Goal: Task Accomplishment & Management: Manage account settings

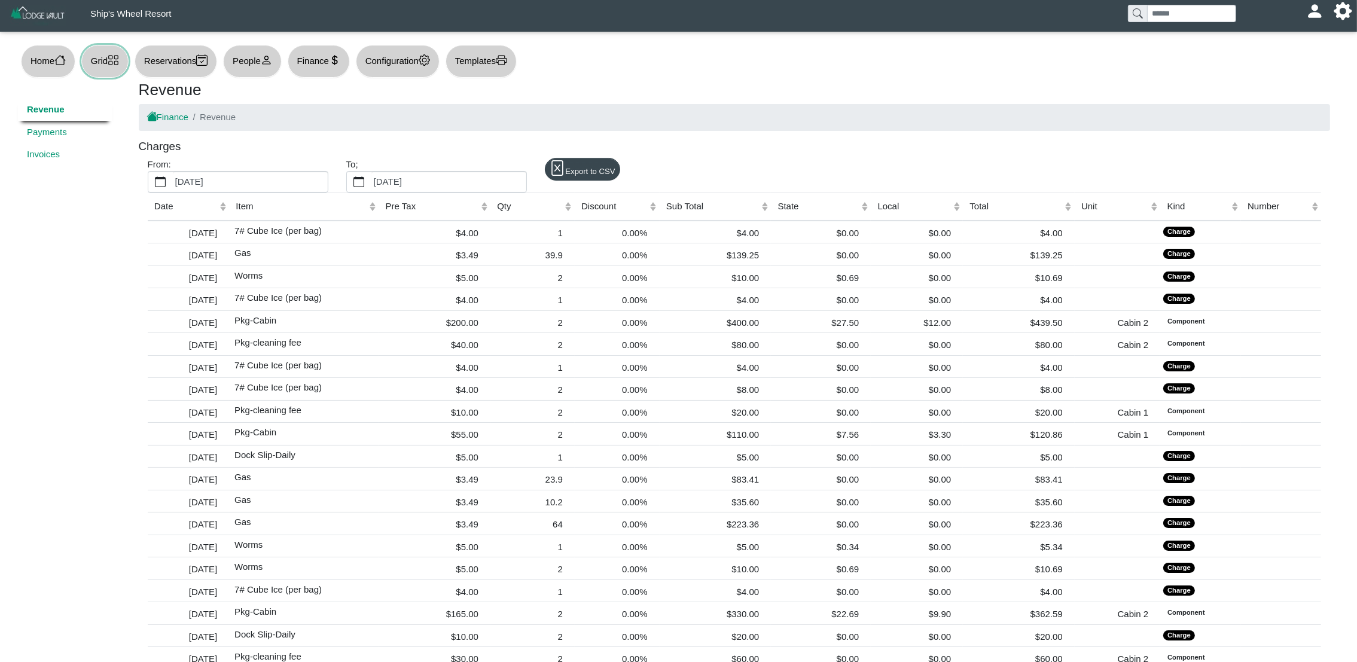
click at [119, 56] on icon "grid" at bounding box center [113, 59] width 11 height 11
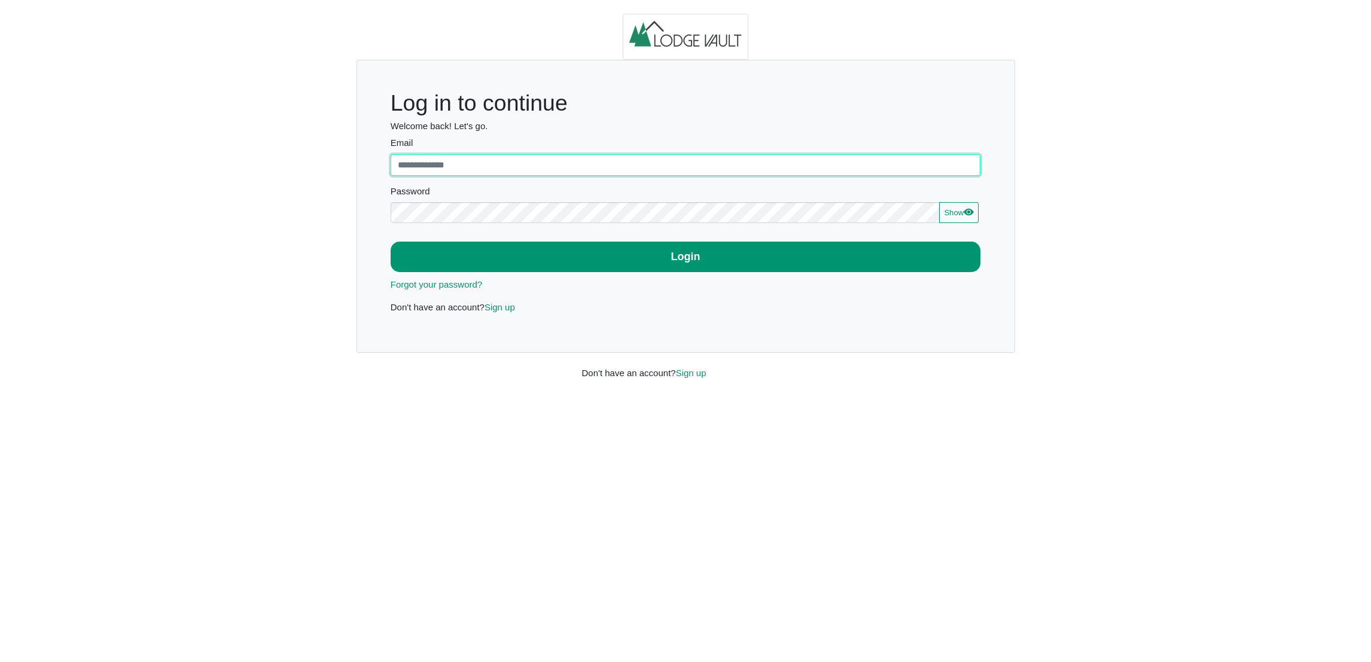
click at [515, 169] on input "Email" at bounding box center [686, 165] width 590 height 22
type input "**********"
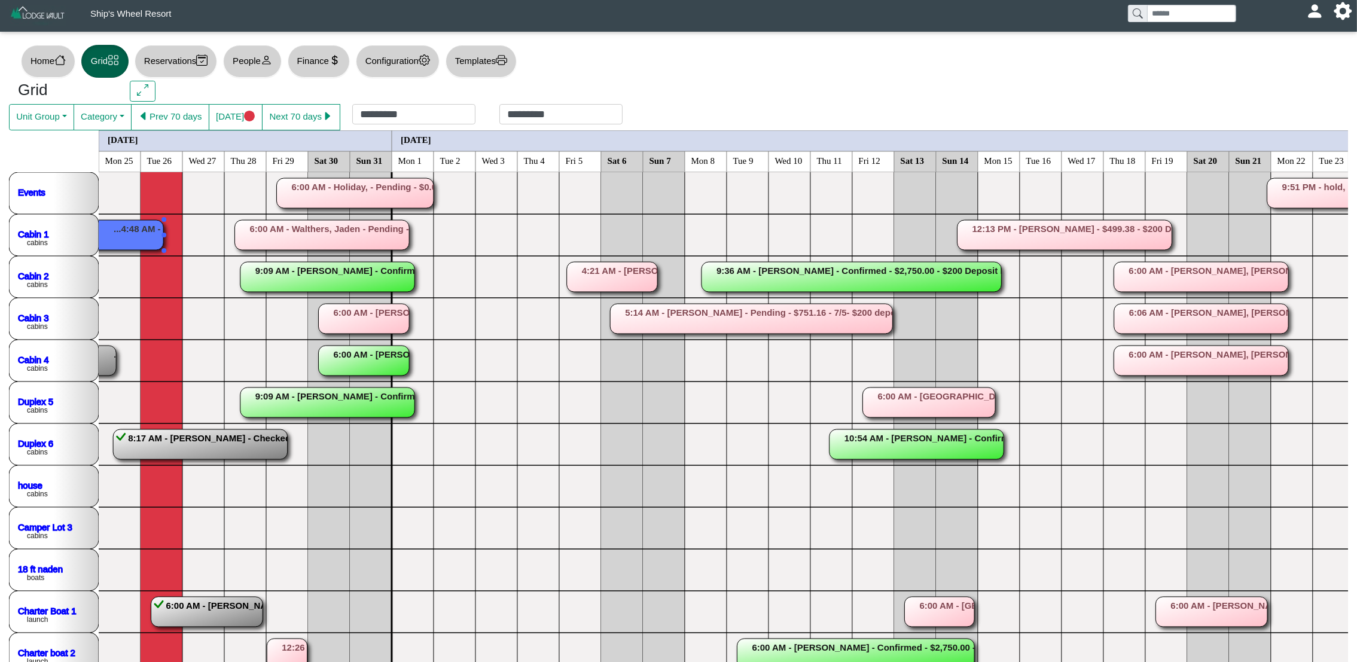
click at [129, 225] on rect at bounding box center [93, 235] width 140 height 30
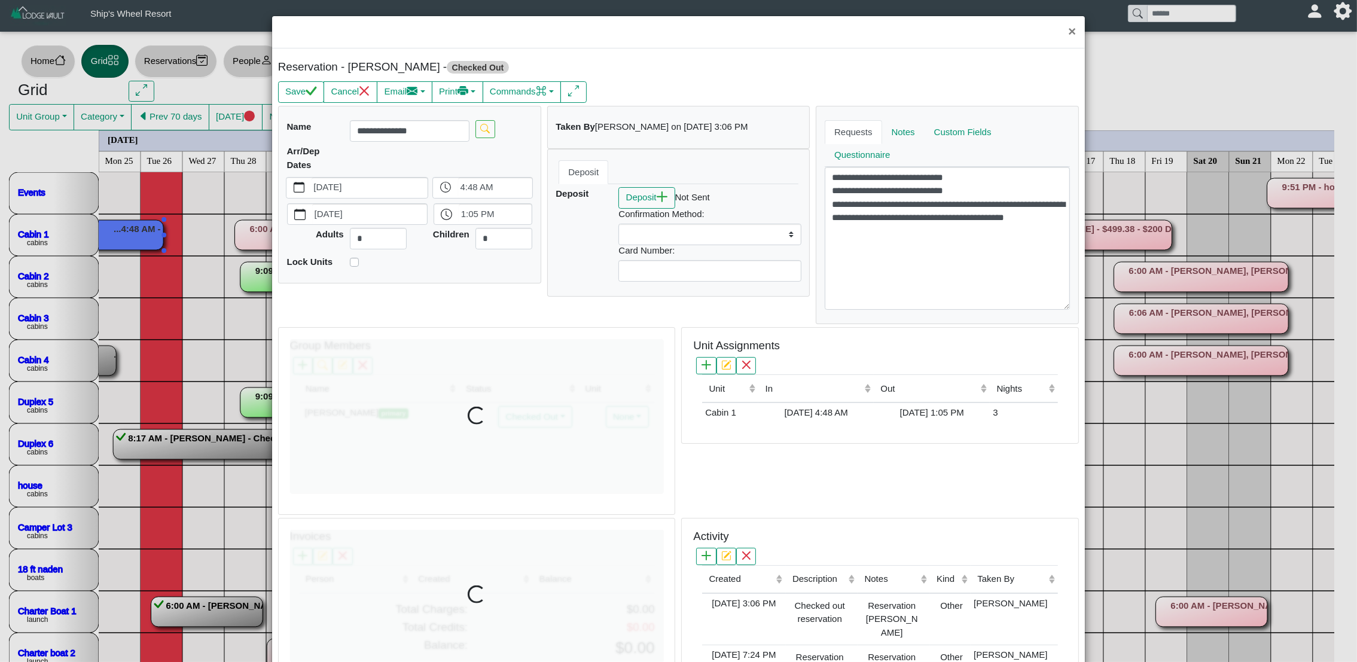
select select
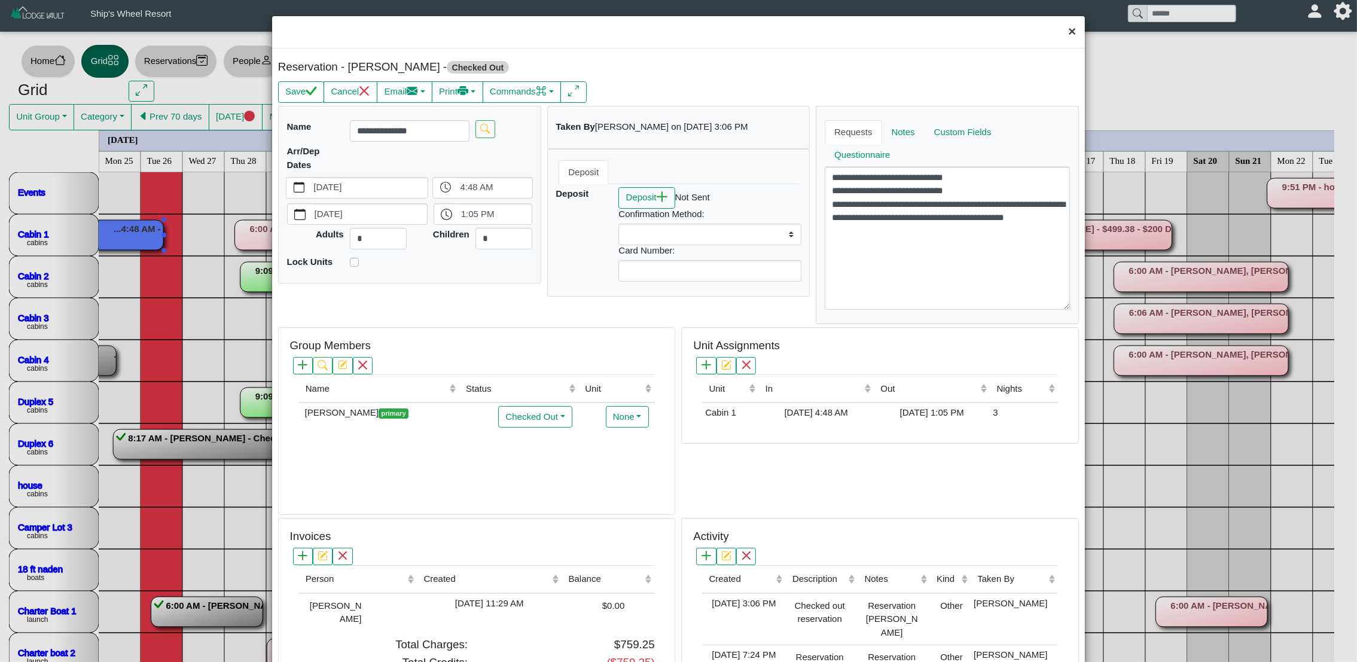
click at [1060, 35] on button "×" at bounding box center [1072, 32] width 26 height 32
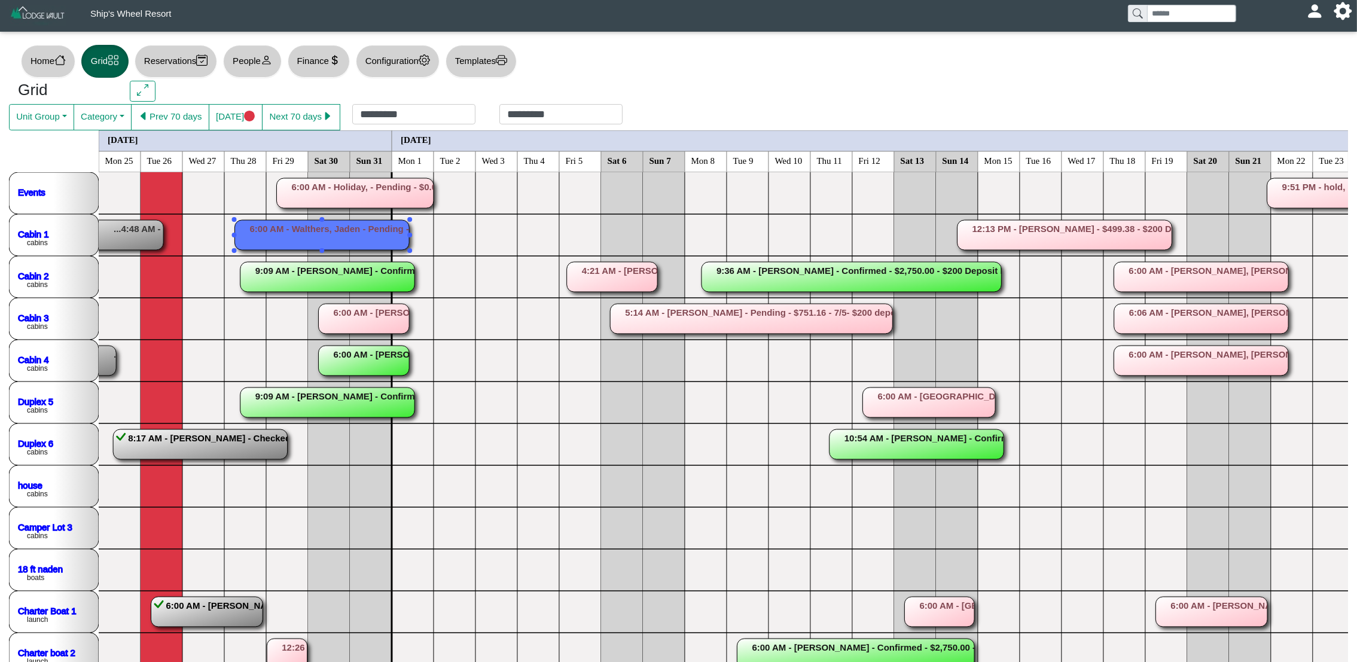
click at [318, 243] on rect at bounding box center [322, 235] width 175 height 30
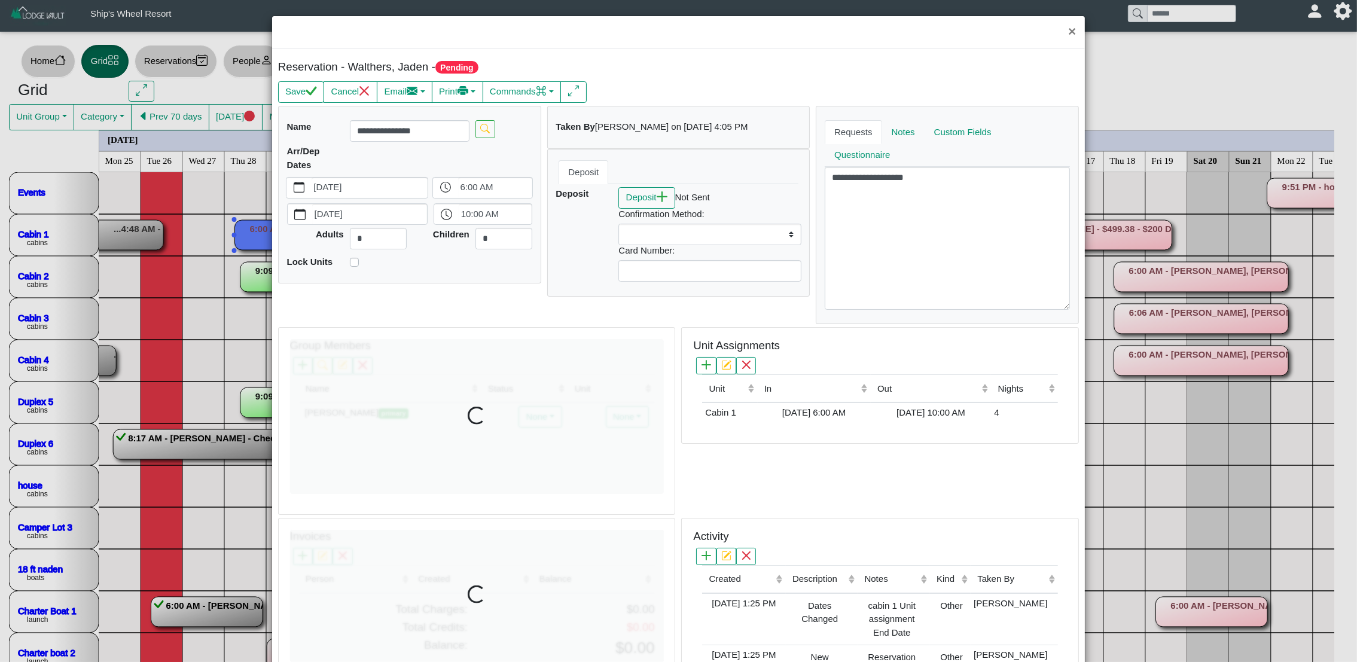
select select
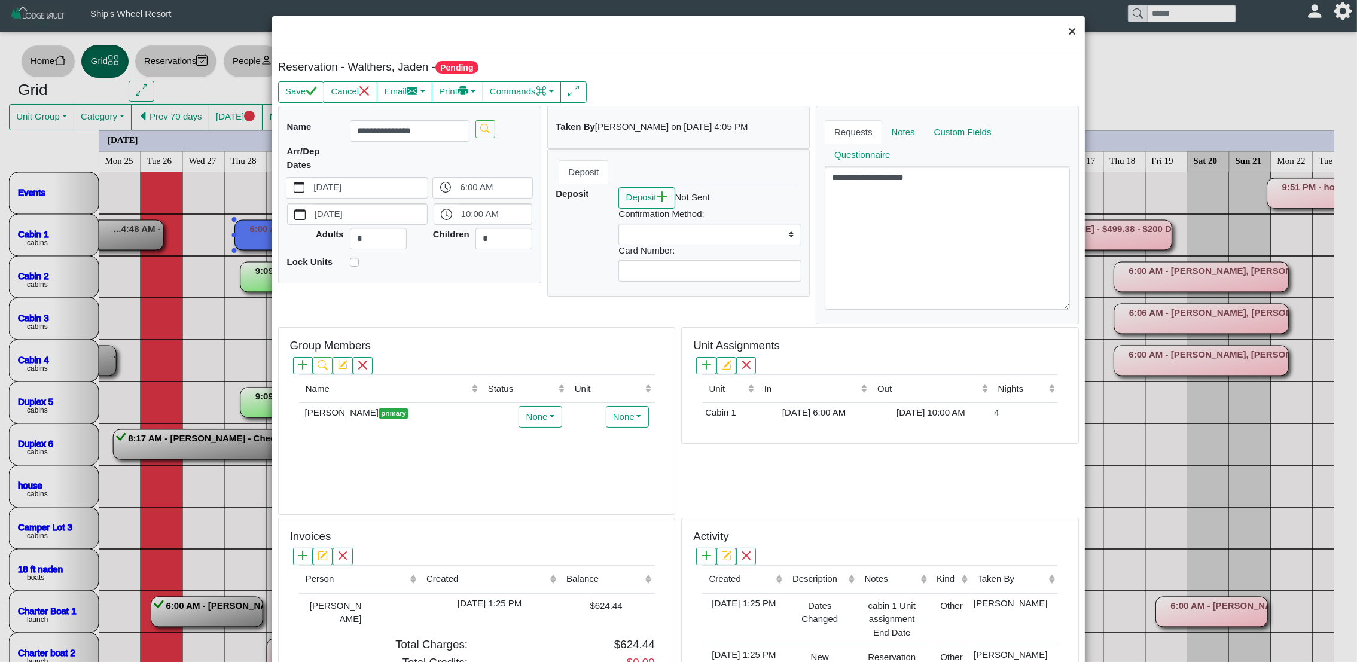
click at [1059, 36] on button "×" at bounding box center [1072, 32] width 26 height 32
select select
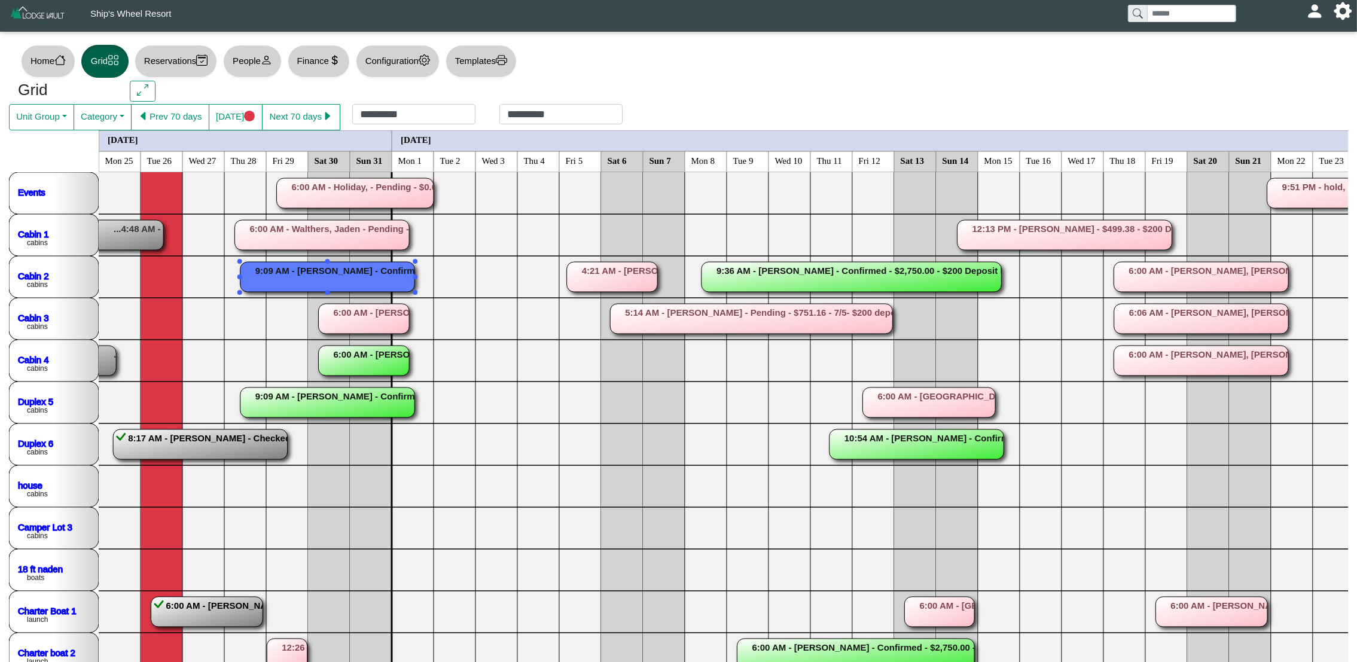
click at [350, 276] on rect at bounding box center [327, 277] width 174 height 30
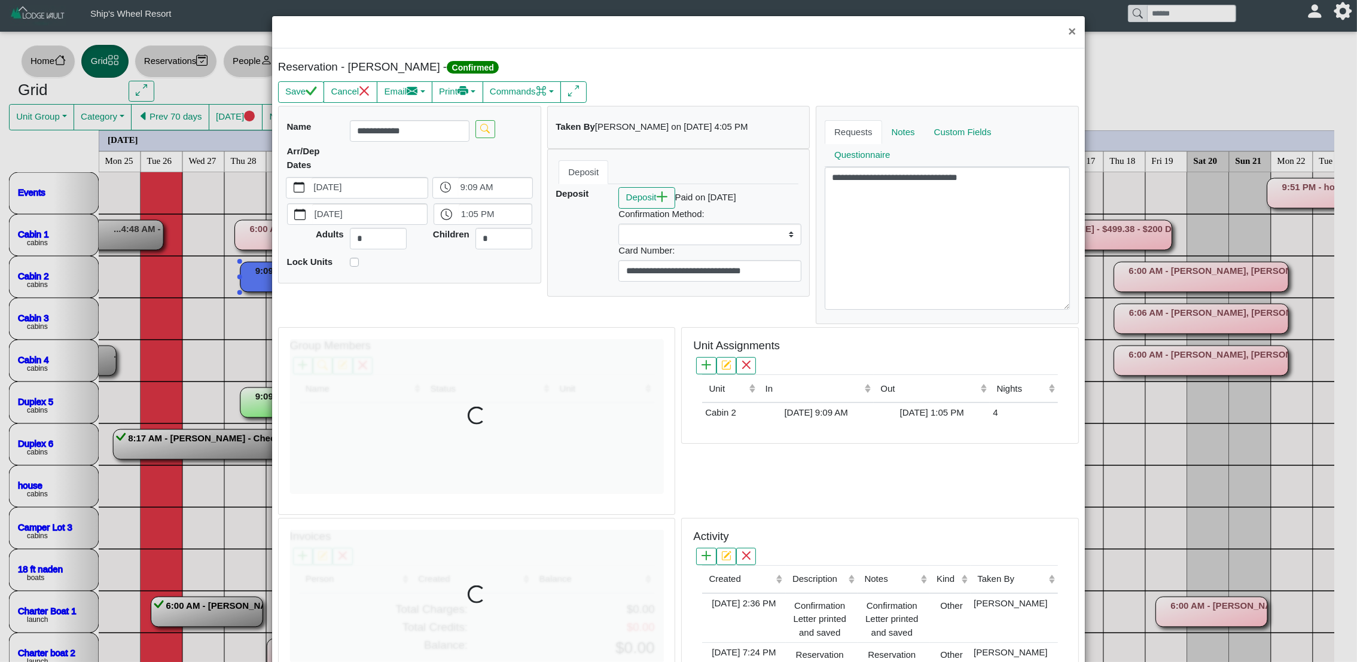
select select
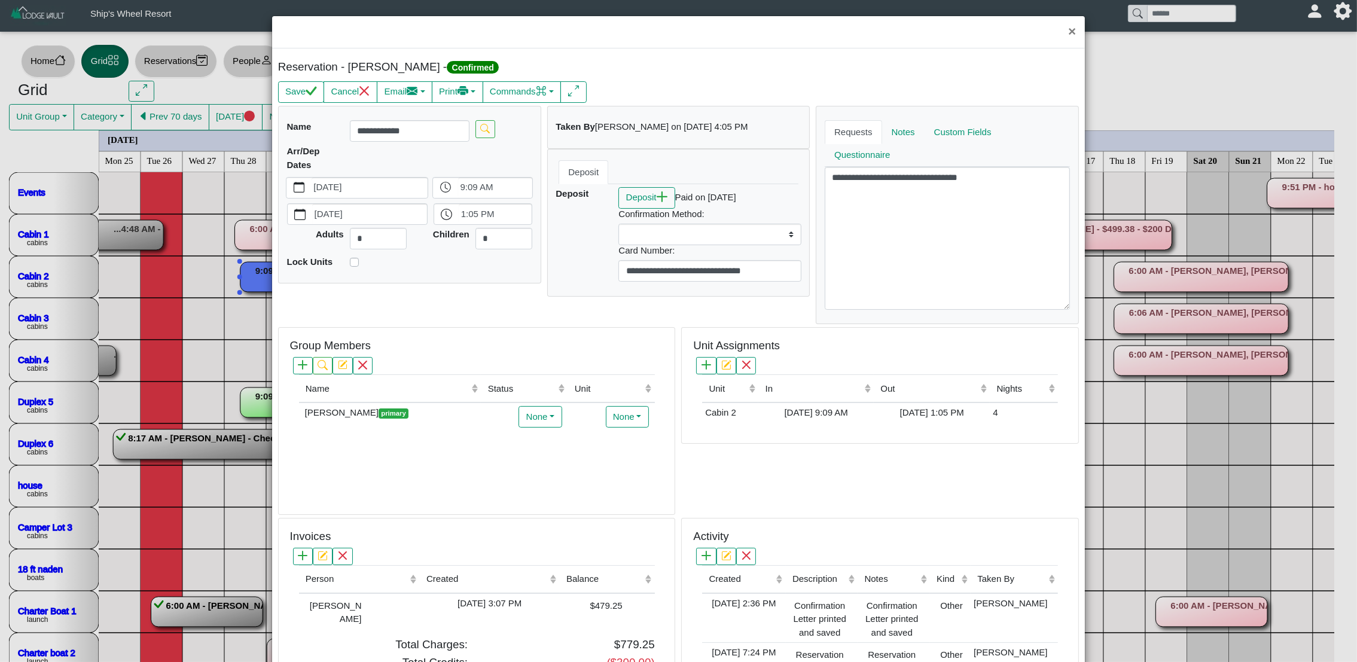
click at [670, 51] on div "Reservation - [PERSON_NAME] - Confirmed Save Cancel Email Compose New Message G…" at bounding box center [678, 412] width 813 height 729
click at [1059, 29] on button "×" at bounding box center [1072, 32] width 26 height 32
select select
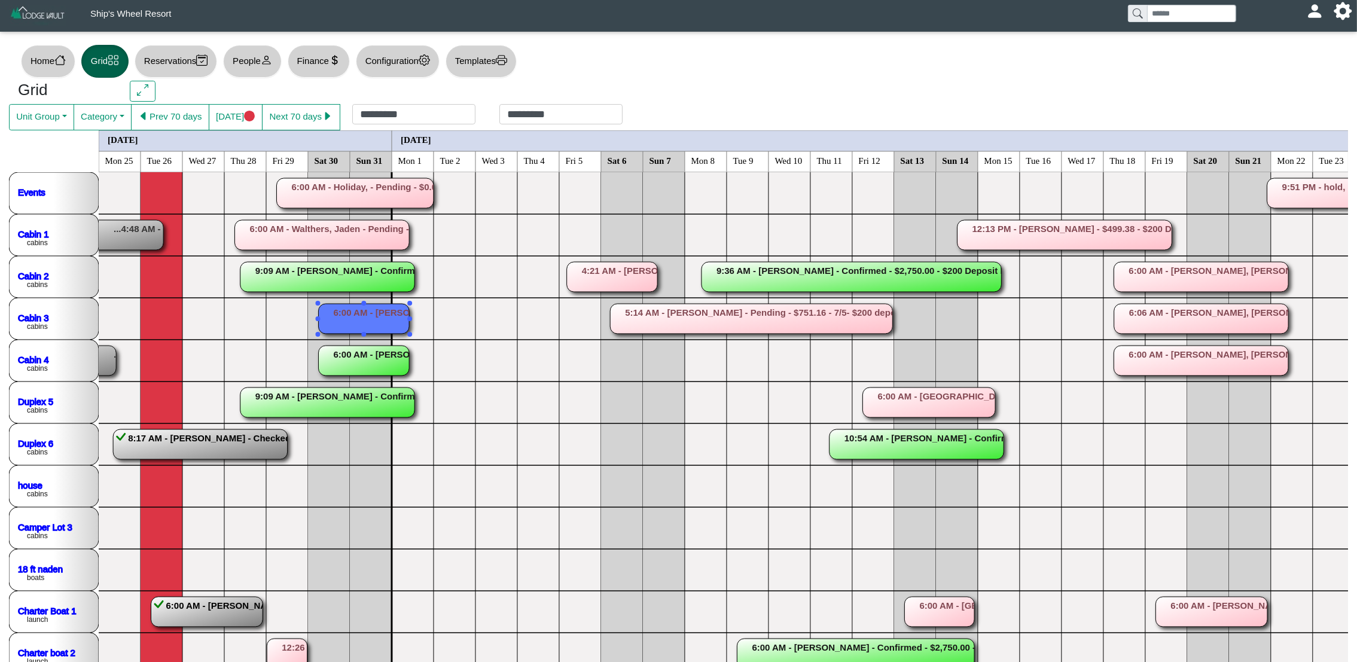
click at [355, 316] on rect at bounding box center [364, 319] width 91 height 30
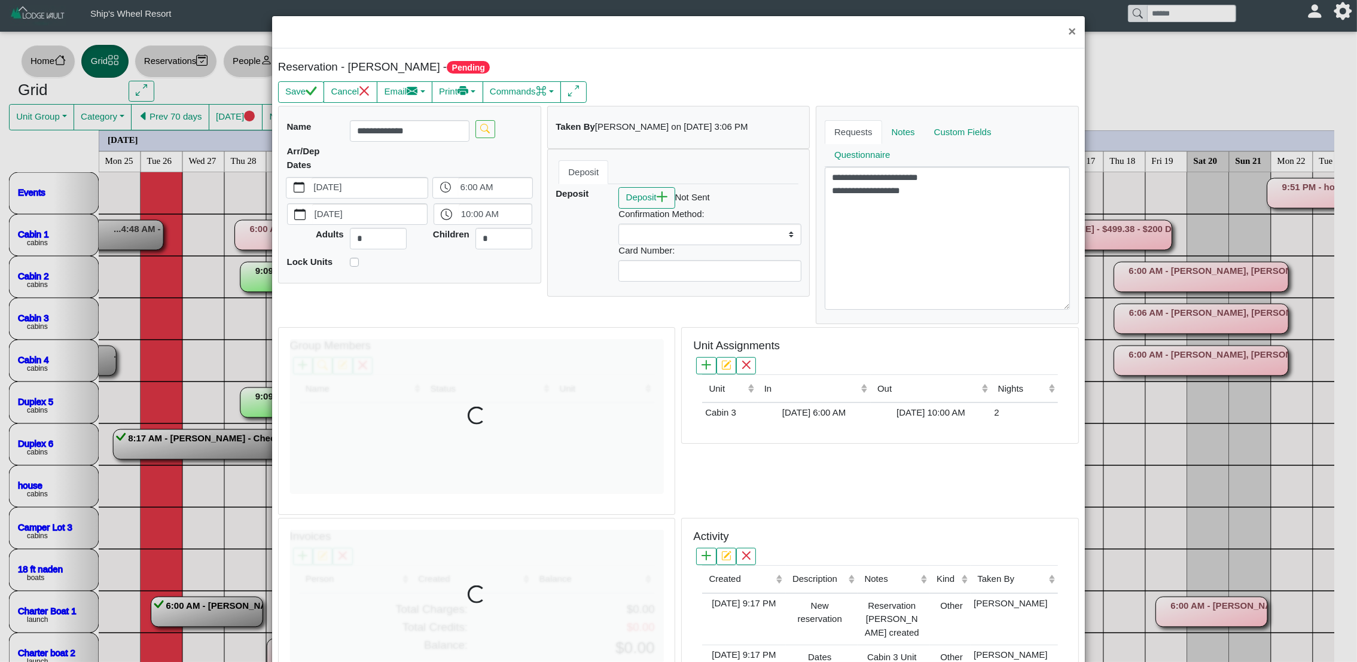
select select
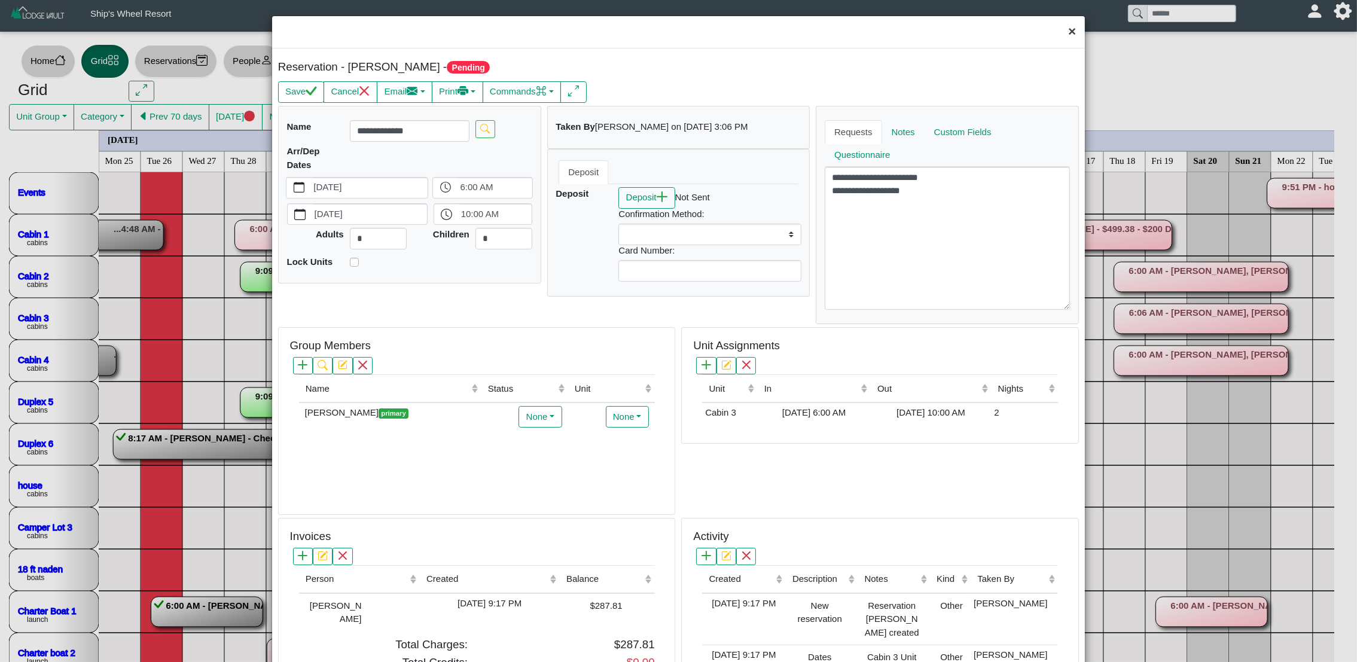
click at [1060, 29] on button "×" at bounding box center [1072, 32] width 26 height 32
select select
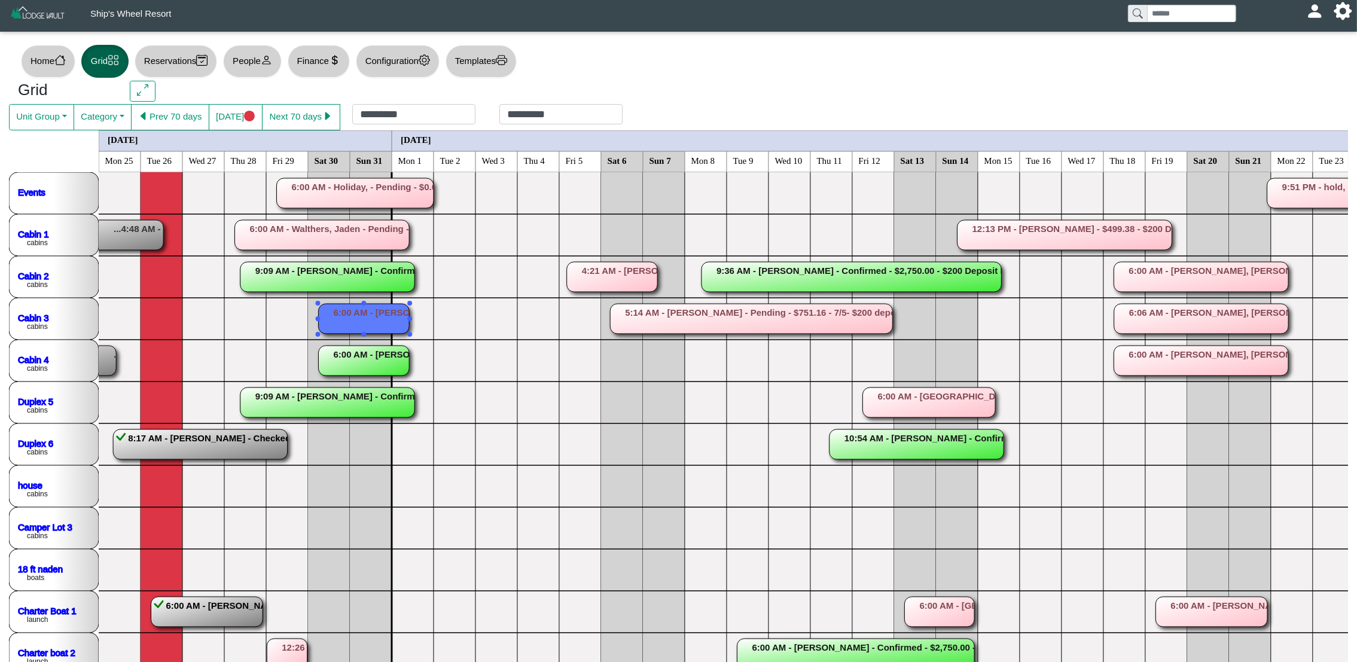
click at [313, 391] on rect at bounding box center [327, 403] width 174 height 30
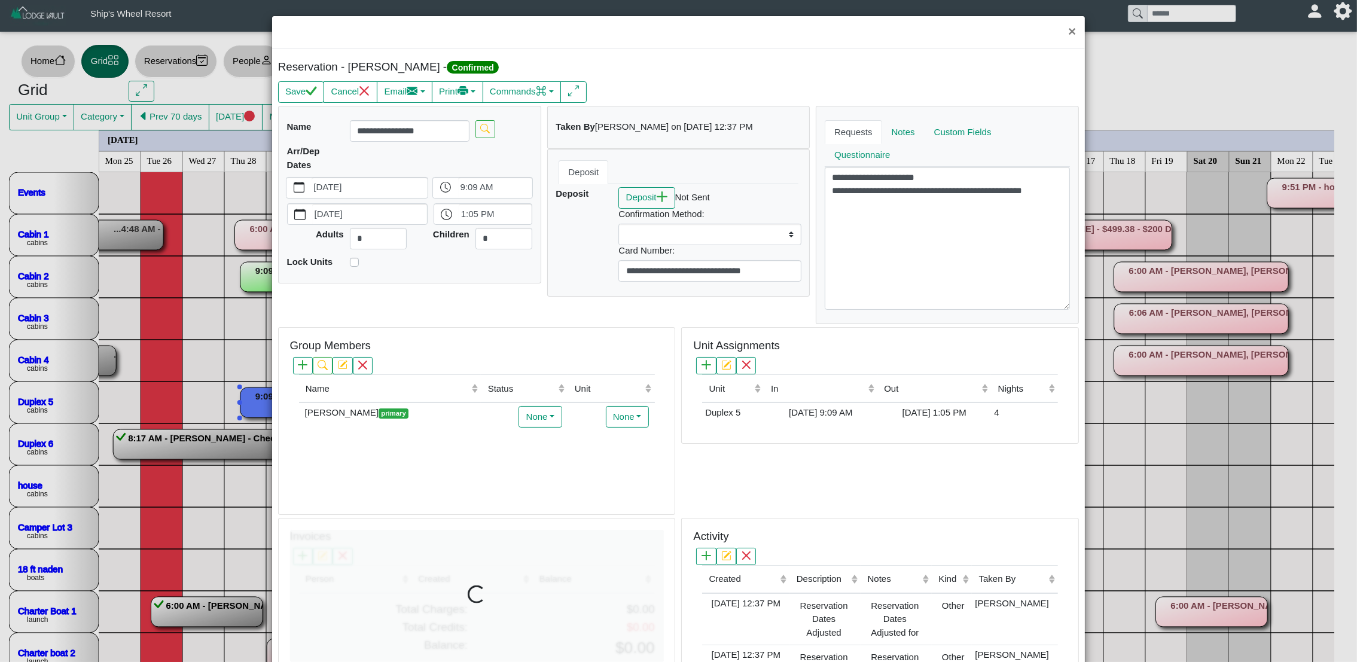
select select
click at [674, 72] on div "Reservation - [PERSON_NAME] - Confirmed" at bounding box center [678, 69] width 807 height 18
click at [1065, 32] on button "×" at bounding box center [1072, 32] width 26 height 32
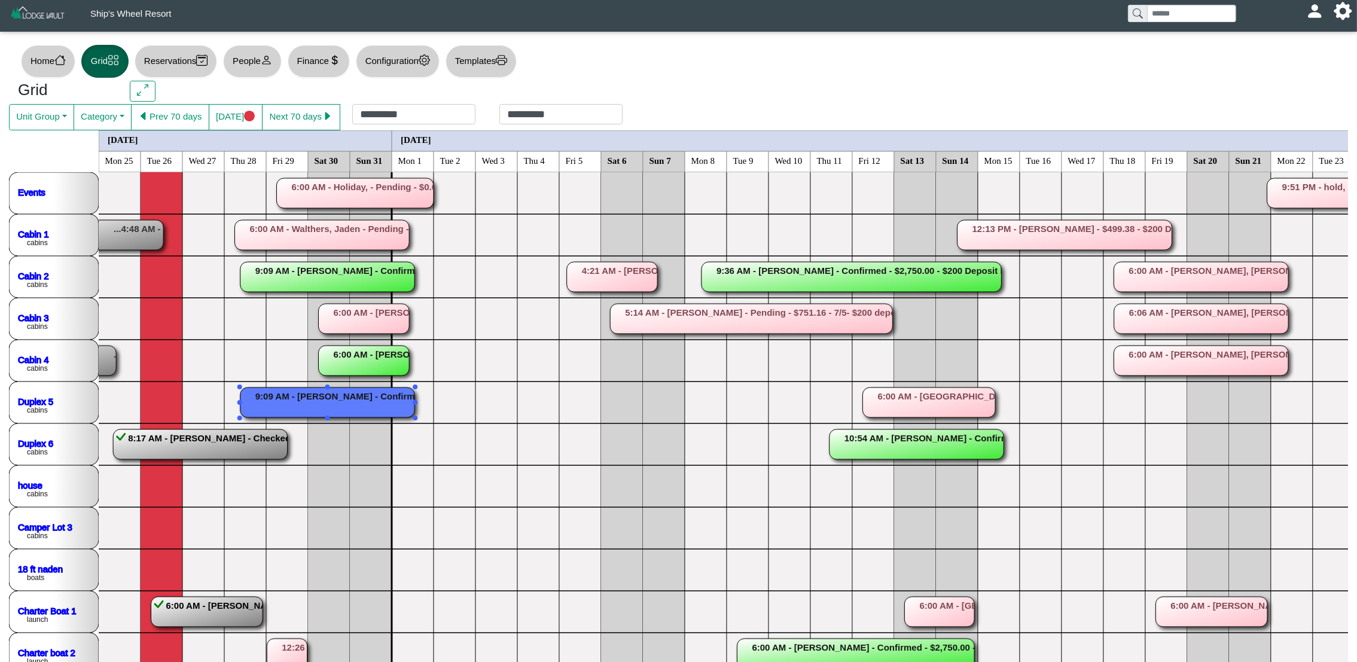
click at [263, 438] on rect at bounding box center [200, 444] width 174 height 30
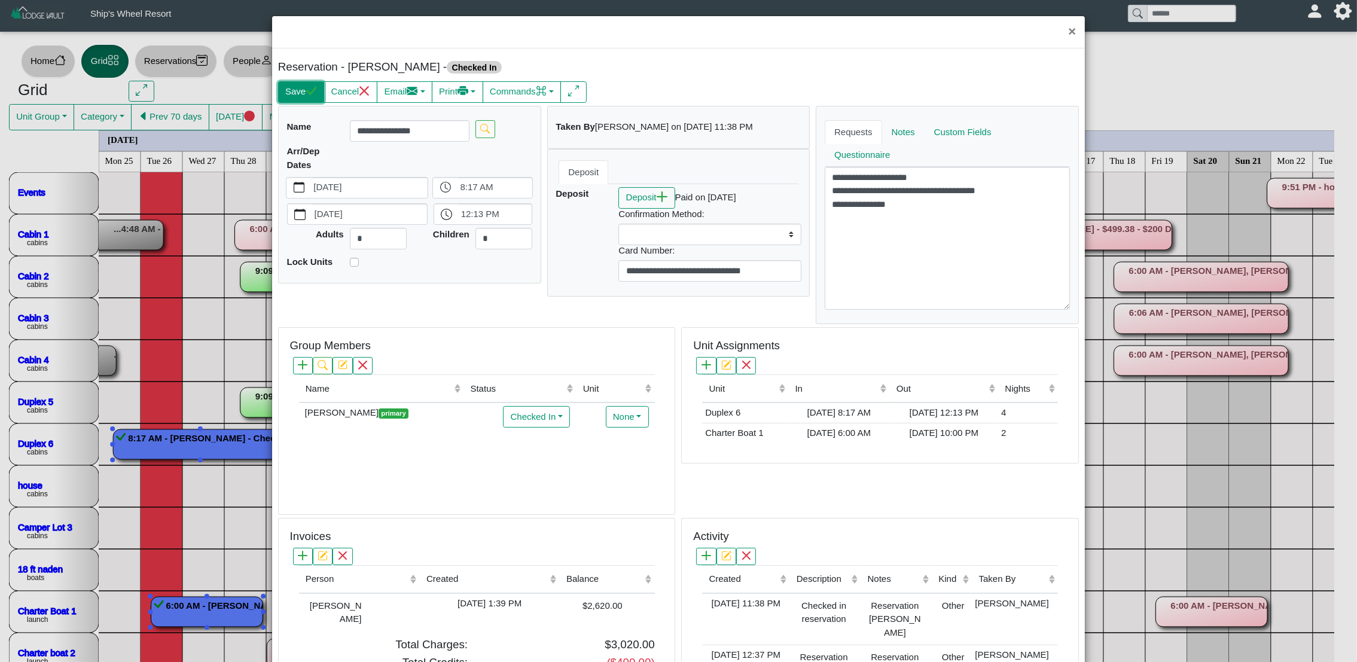
click at [292, 89] on button "Save" at bounding box center [301, 92] width 46 height 22
select select
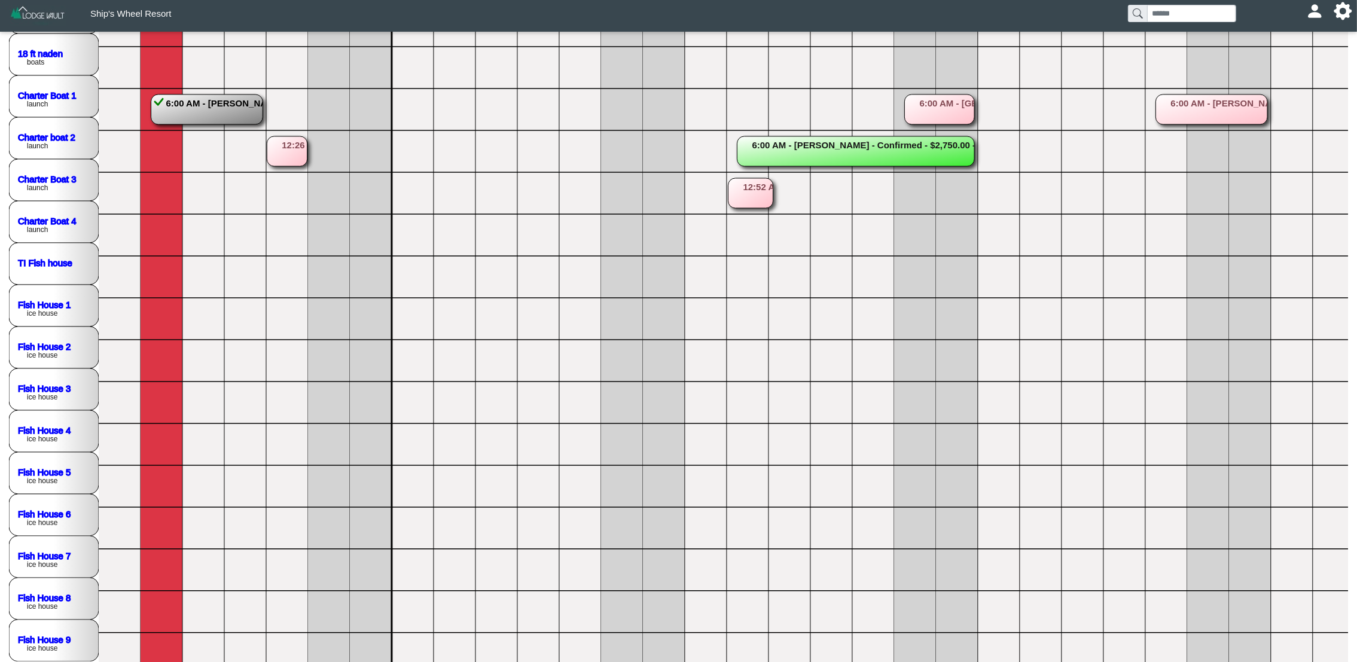
scroll to position [356, 0]
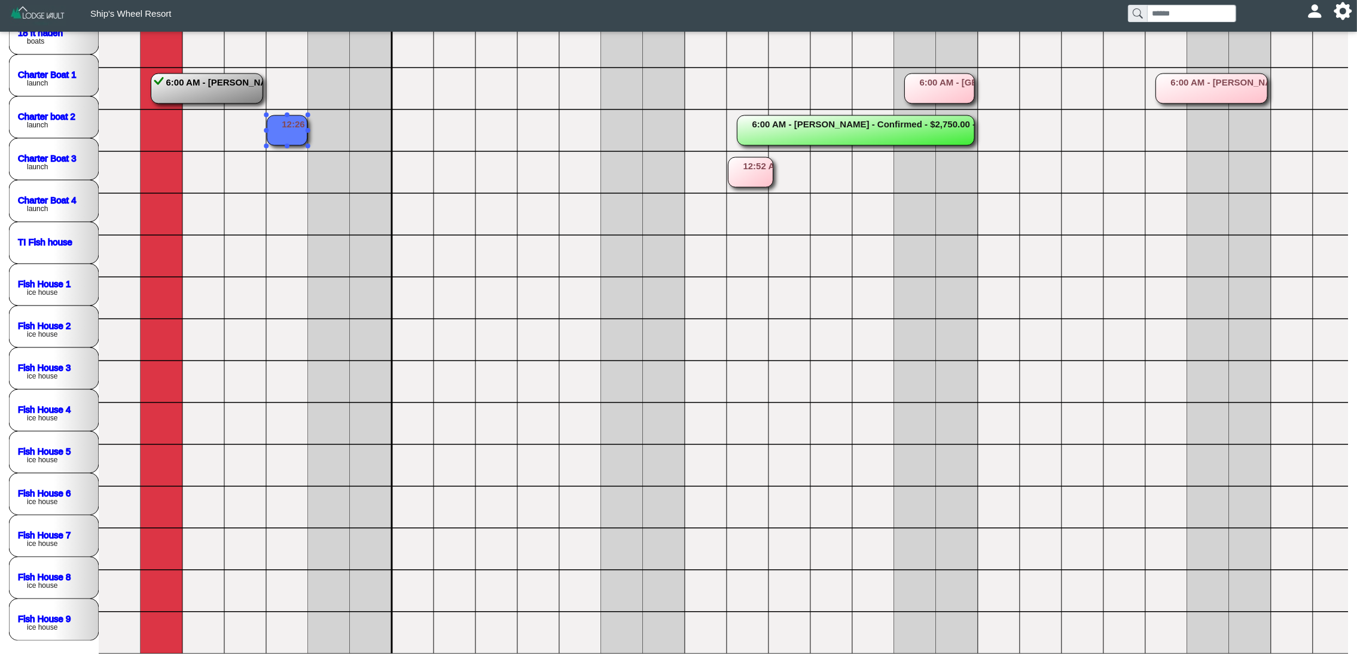
click at [282, 115] on rect at bounding box center [287, 130] width 40 height 30
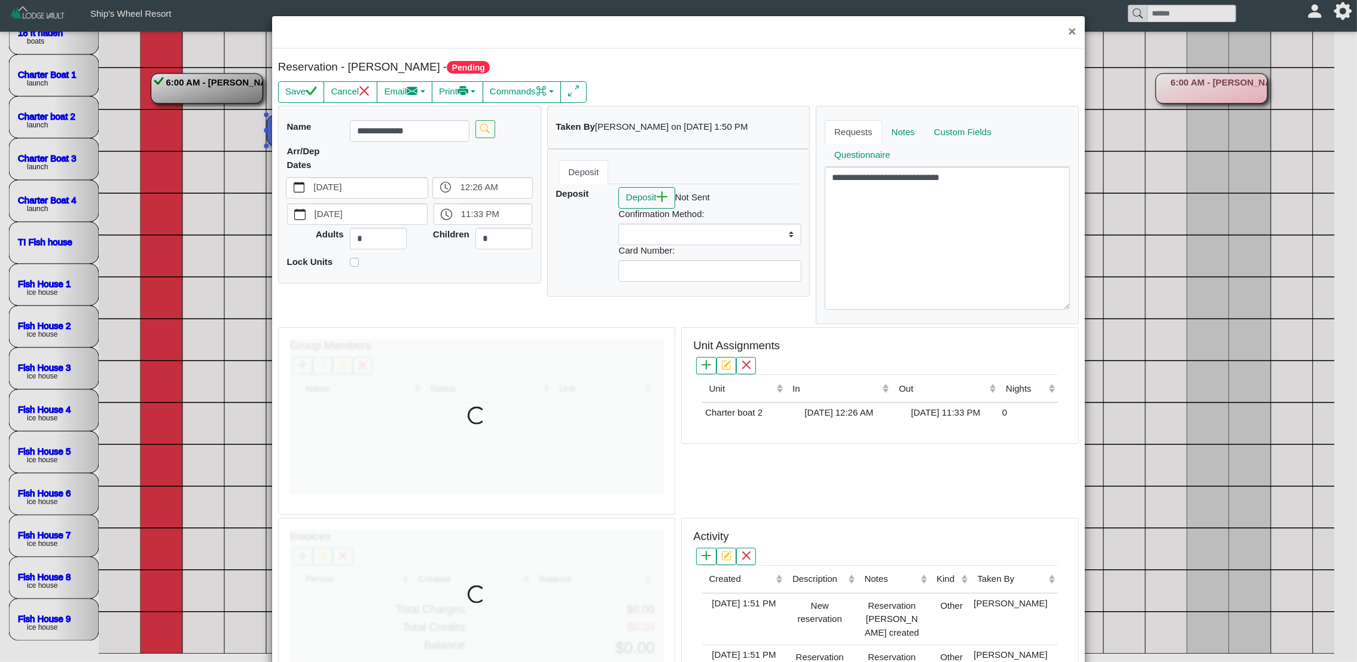
select select
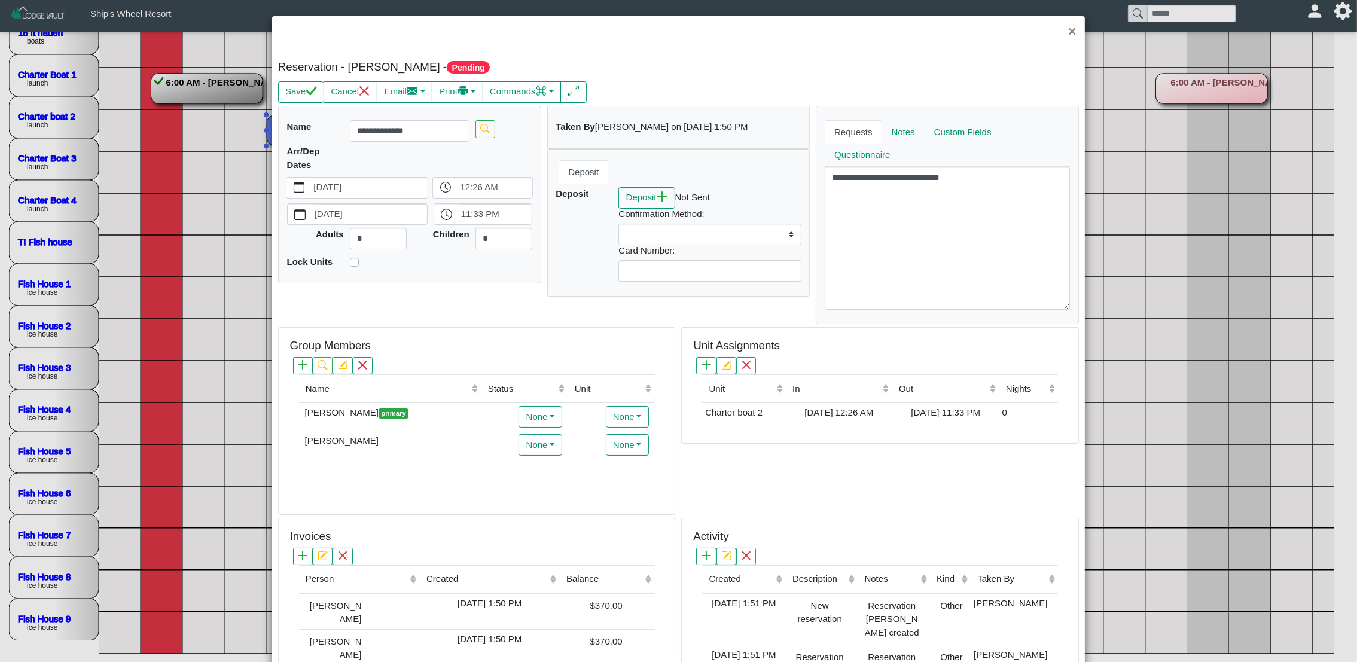
click at [629, 53] on div "Reservation - [PERSON_NAME] - Pending Save Cancel Email Compose New Message Gro…" at bounding box center [678, 402] width 813 height 709
click at [1060, 33] on button "×" at bounding box center [1072, 32] width 26 height 32
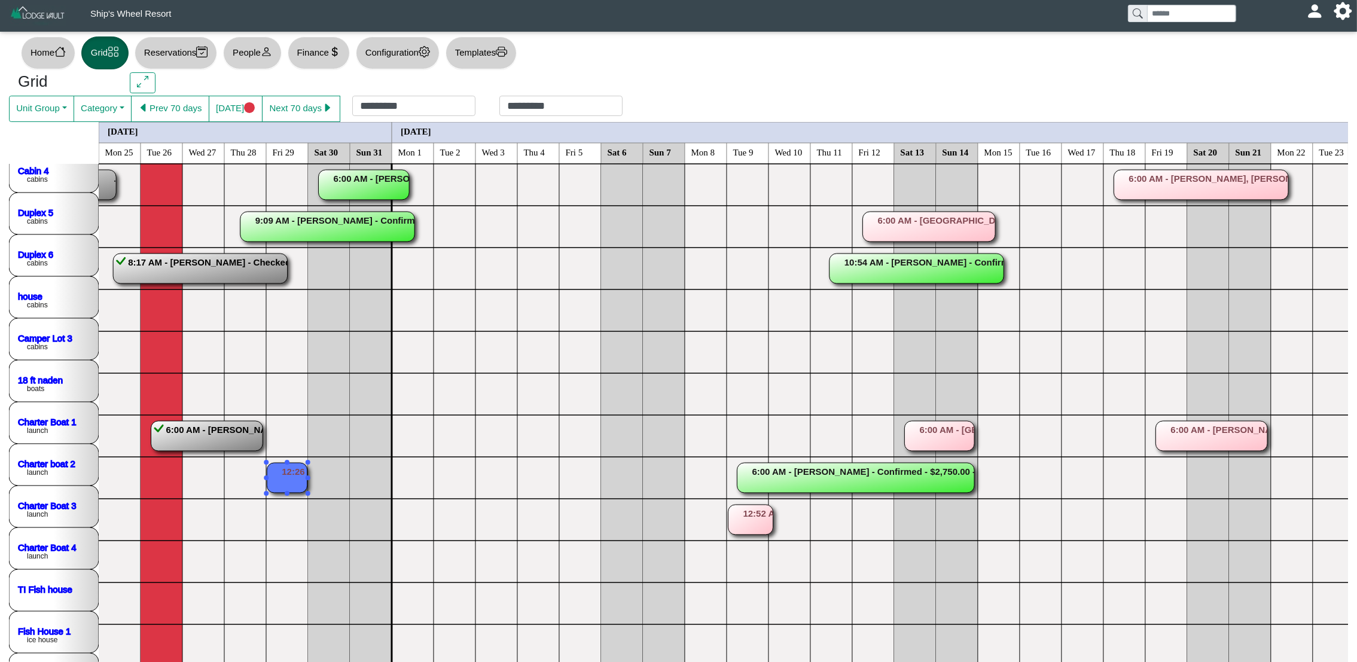
scroll to position [0, 0]
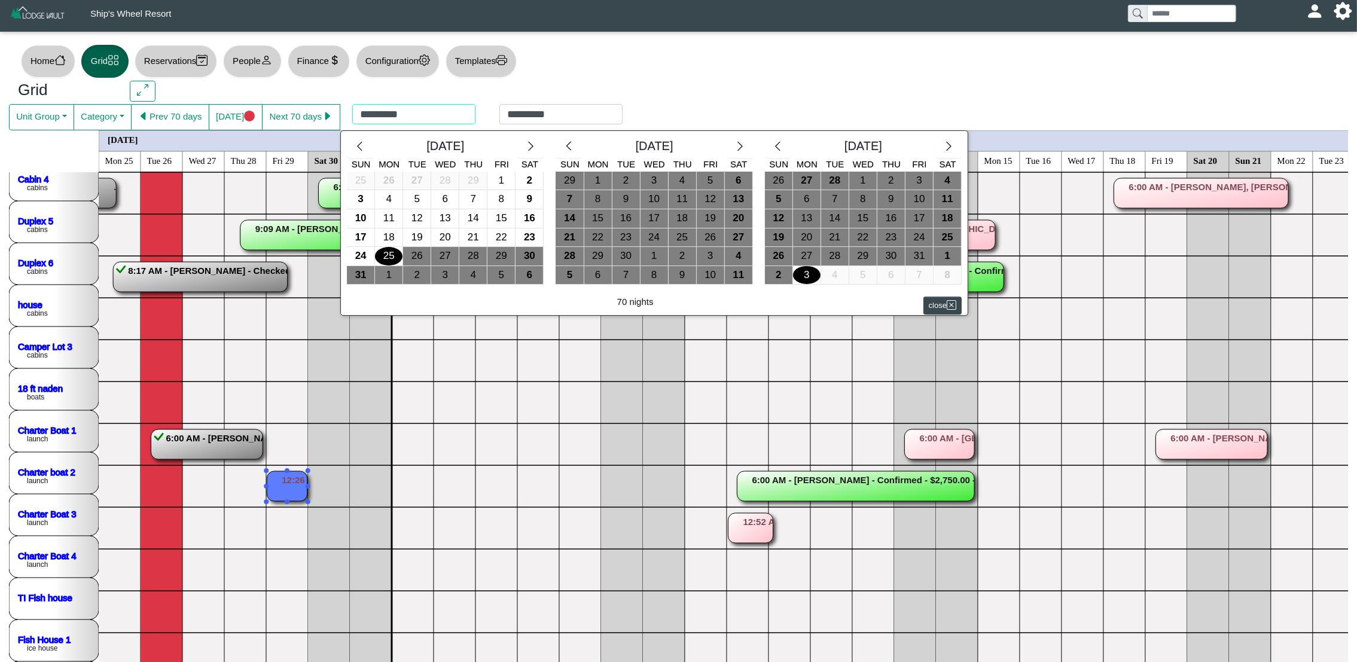
click at [389, 110] on div "********* ********* [DATE] Sun Mon Tue Wed Thu Fri Sat 25 26 27 28 29 1 2 3 4 5…" at bounding box center [487, 117] width 294 height 26
click at [357, 152] on icon "chevron left" at bounding box center [359, 146] width 11 height 11
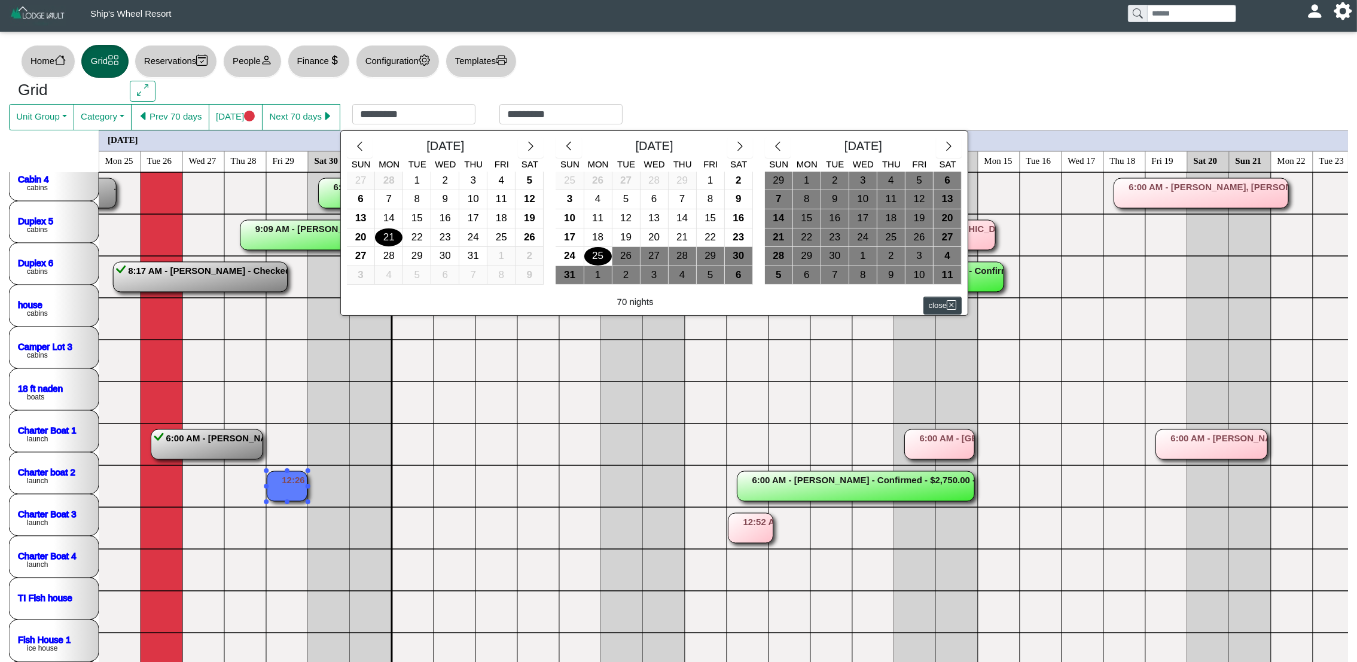
click at [383, 239] on div "21" at bounding box center [389, 237] width 28 height 19
type input "*********"
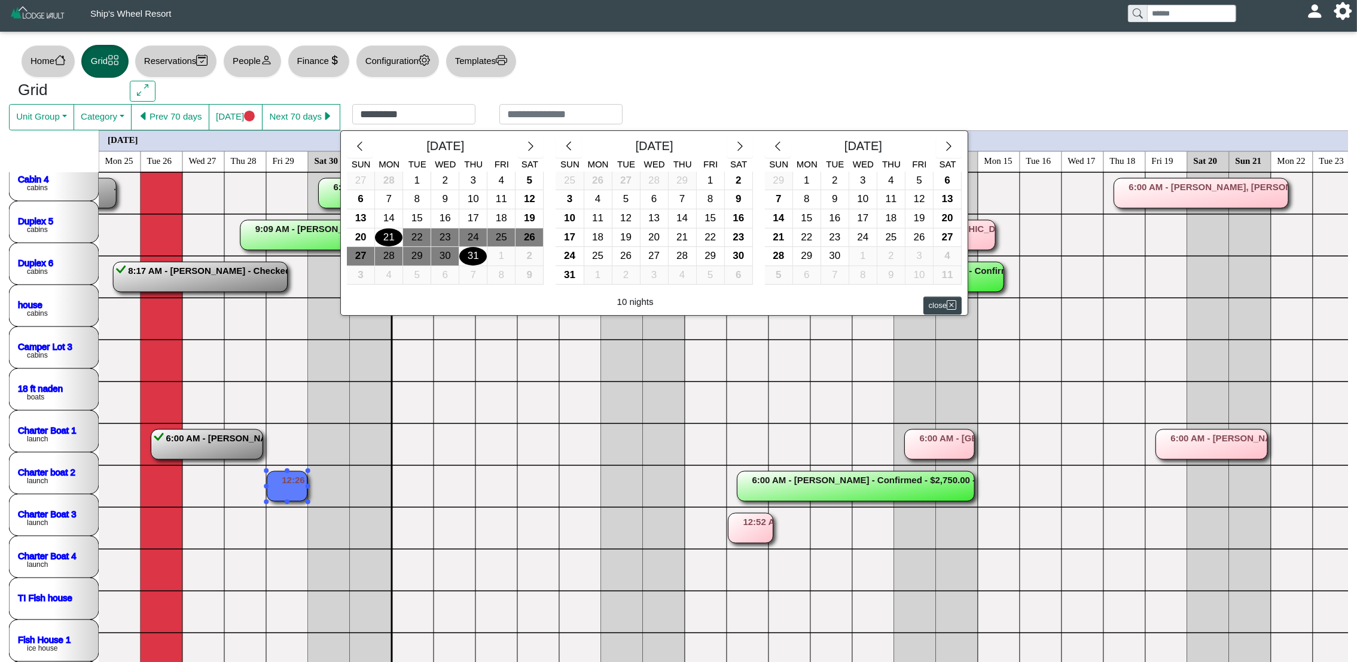
click at [473, 259] on div "31" at bounding box center [473, 256] width 28 height 19
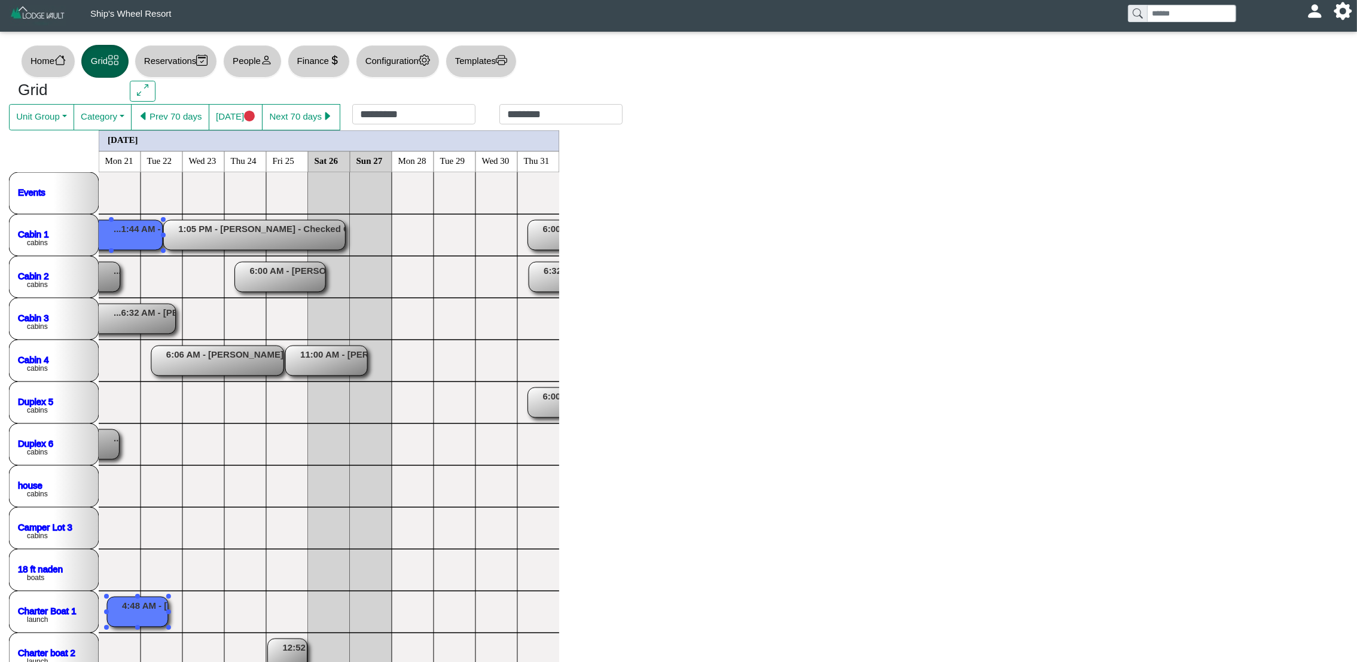
click at [138, 234] on rect at bounding box center [111, 235] width 103 height 30
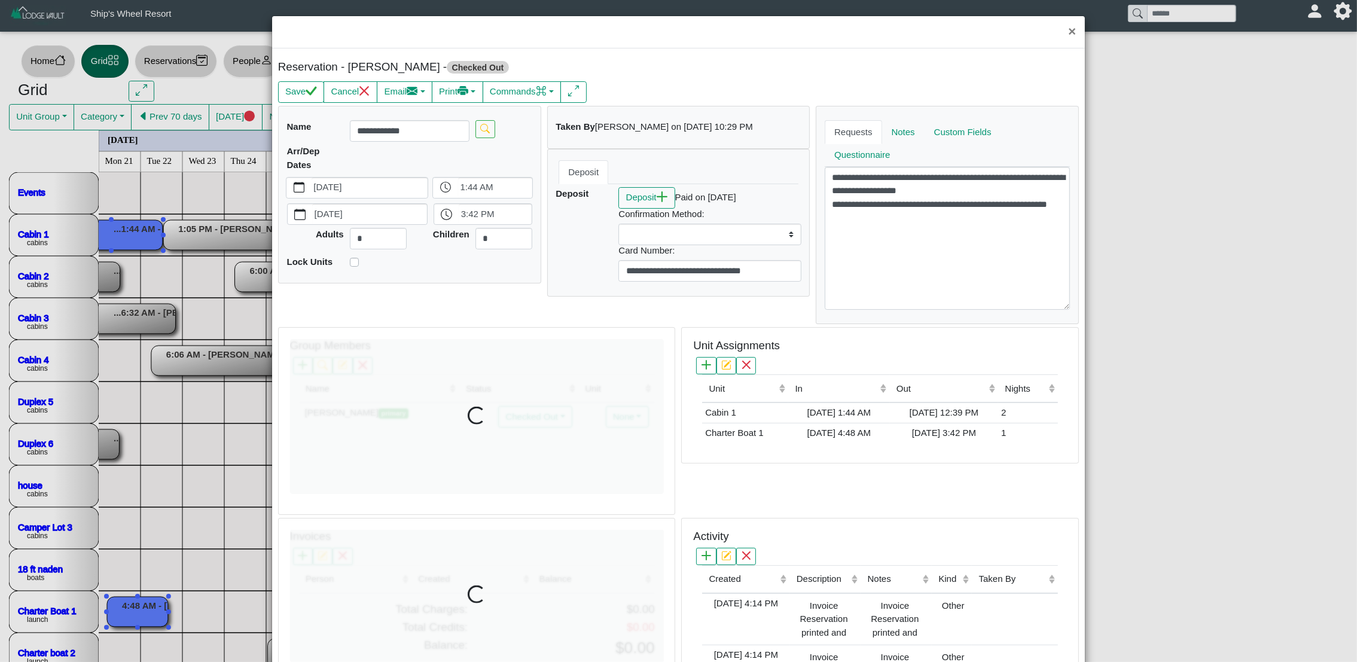
select select
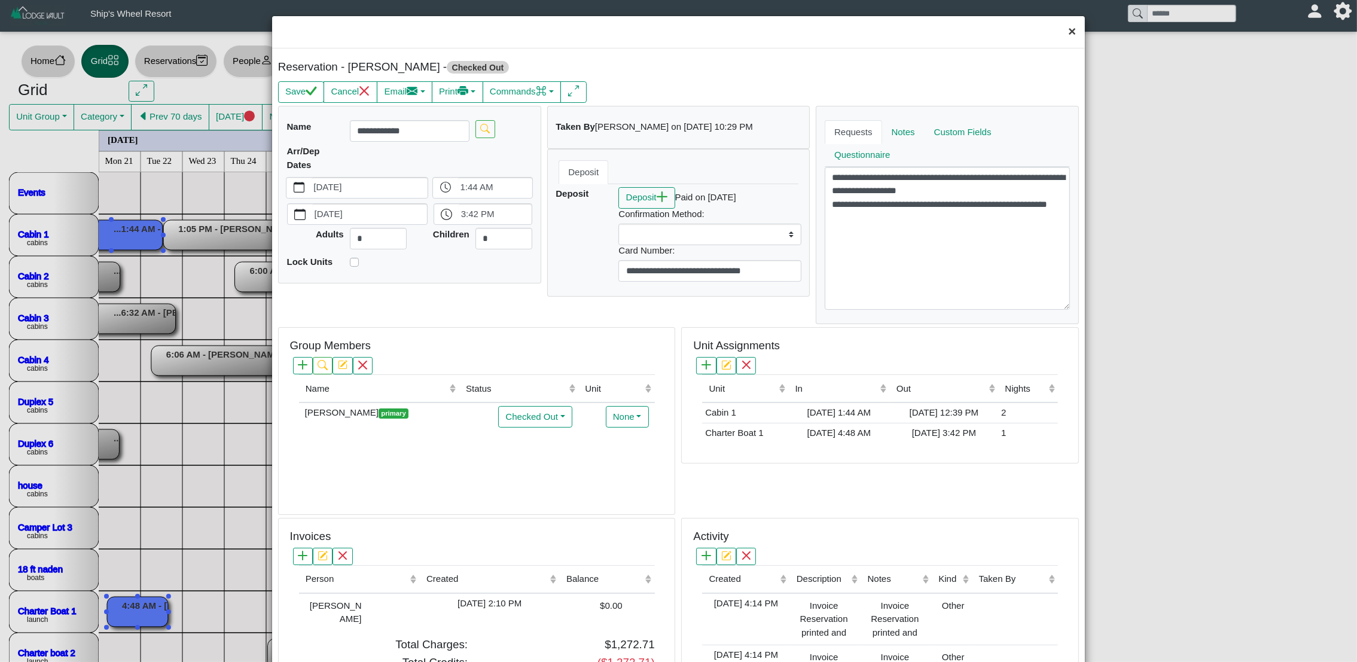
click at [1061, 35] on button "×" at bounding box center [1072, 32] width 26 height 32
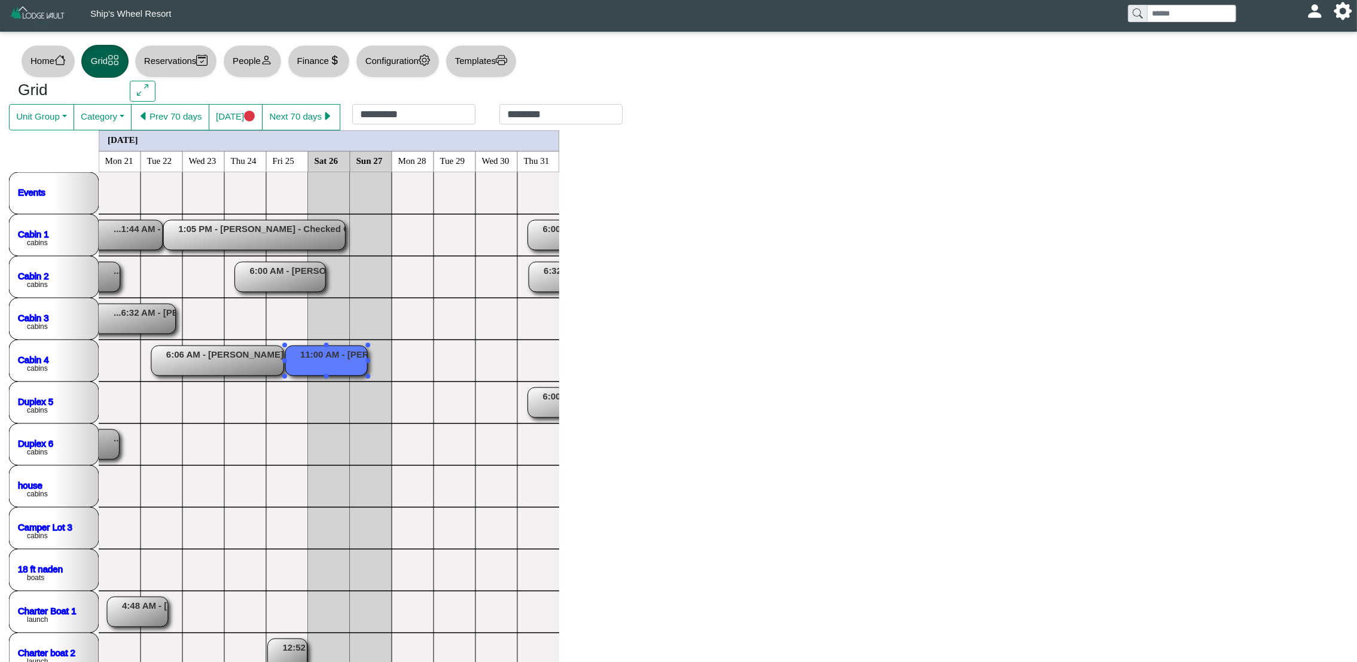
click at [327, 363] on rect at bounding box center [326, 361] width 82 height 30
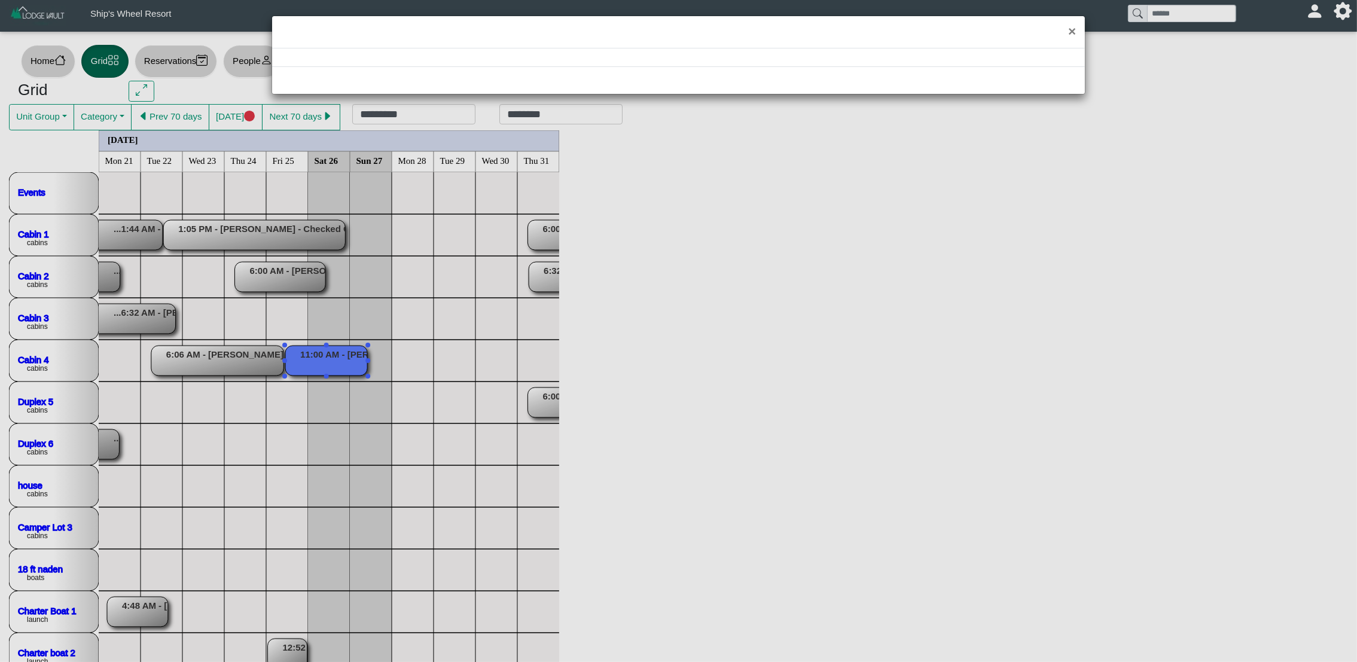
select select "*"
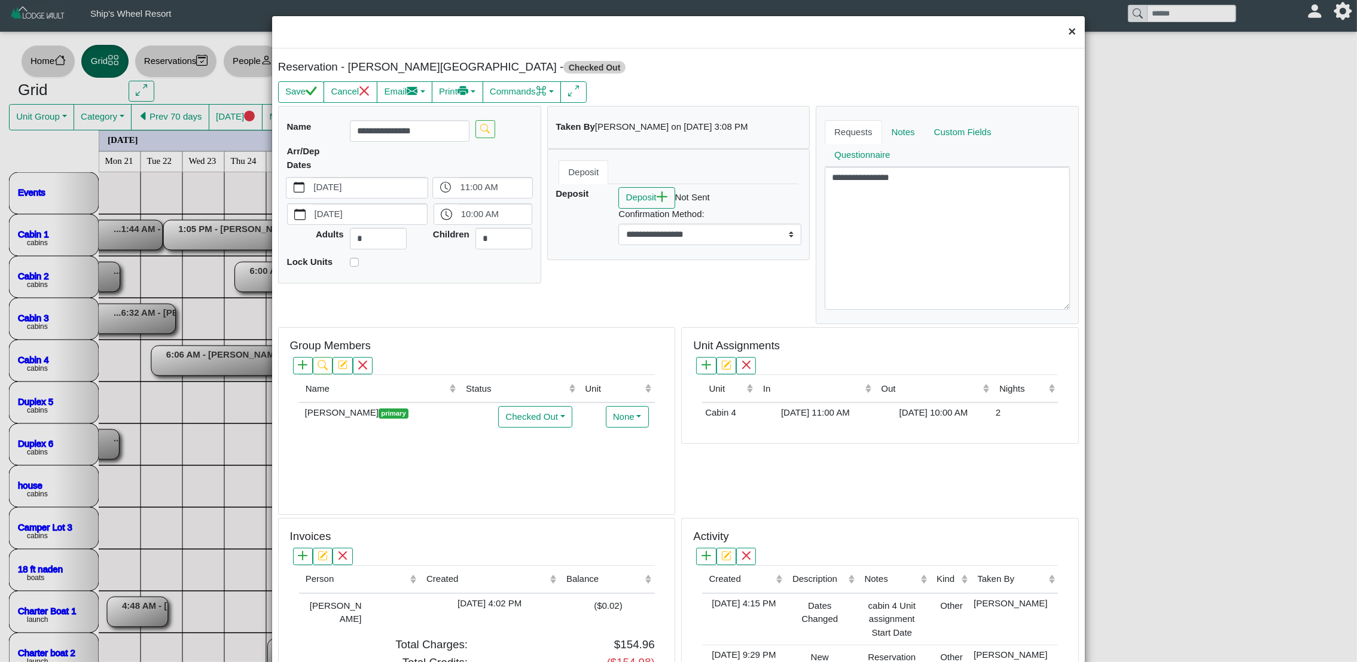
click at [1059, 31] on button "×" at bounding box center [1072, 32] width 26 height 32
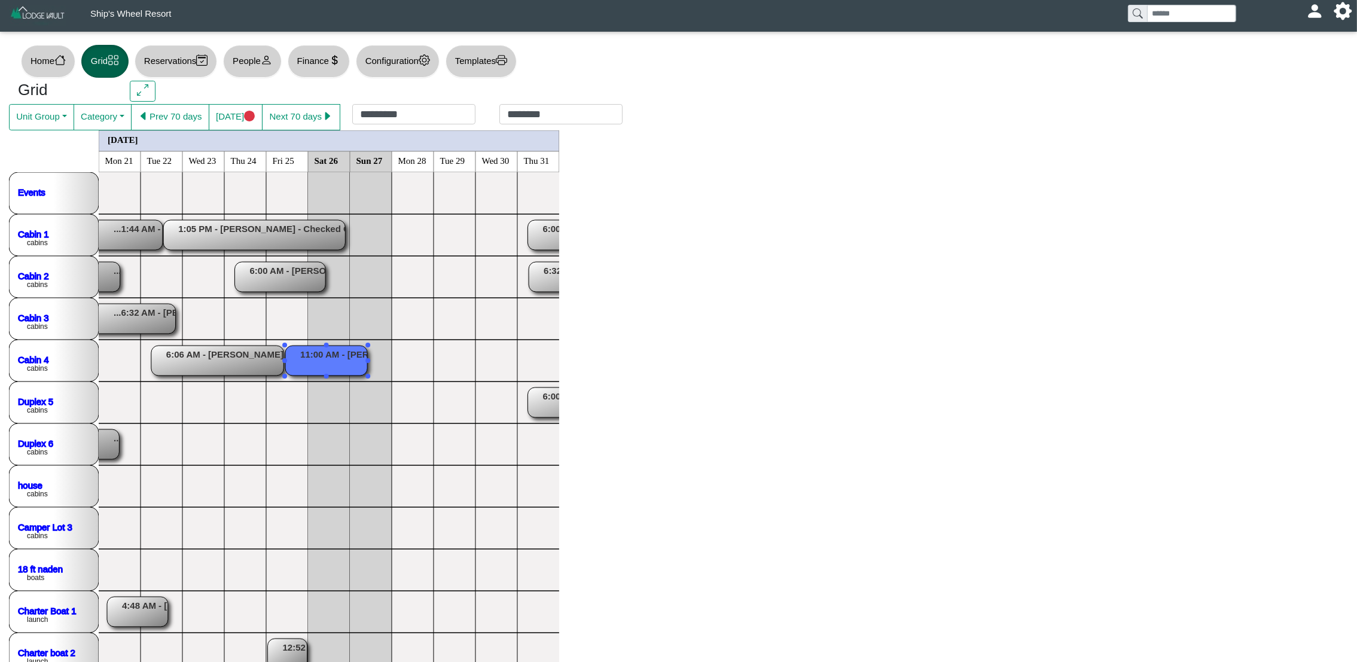
click at [284, 273] on rect at bounding box center [280, 277] width 91 height 30
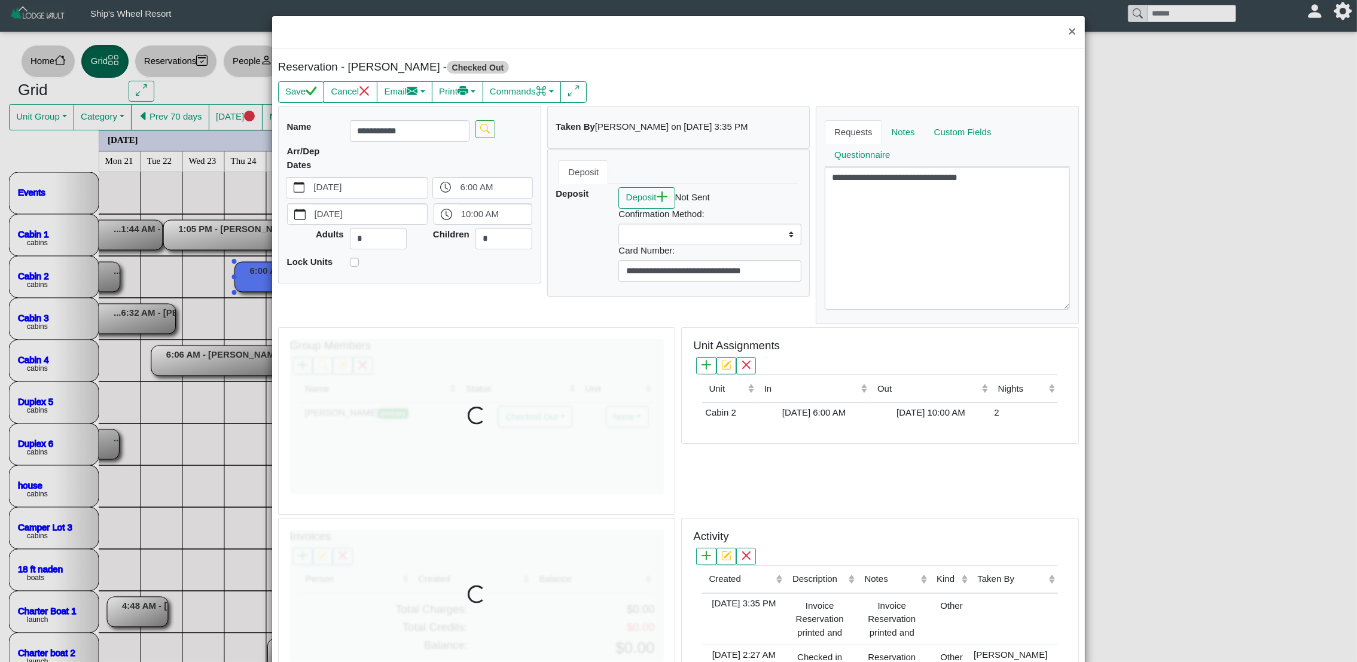
select select
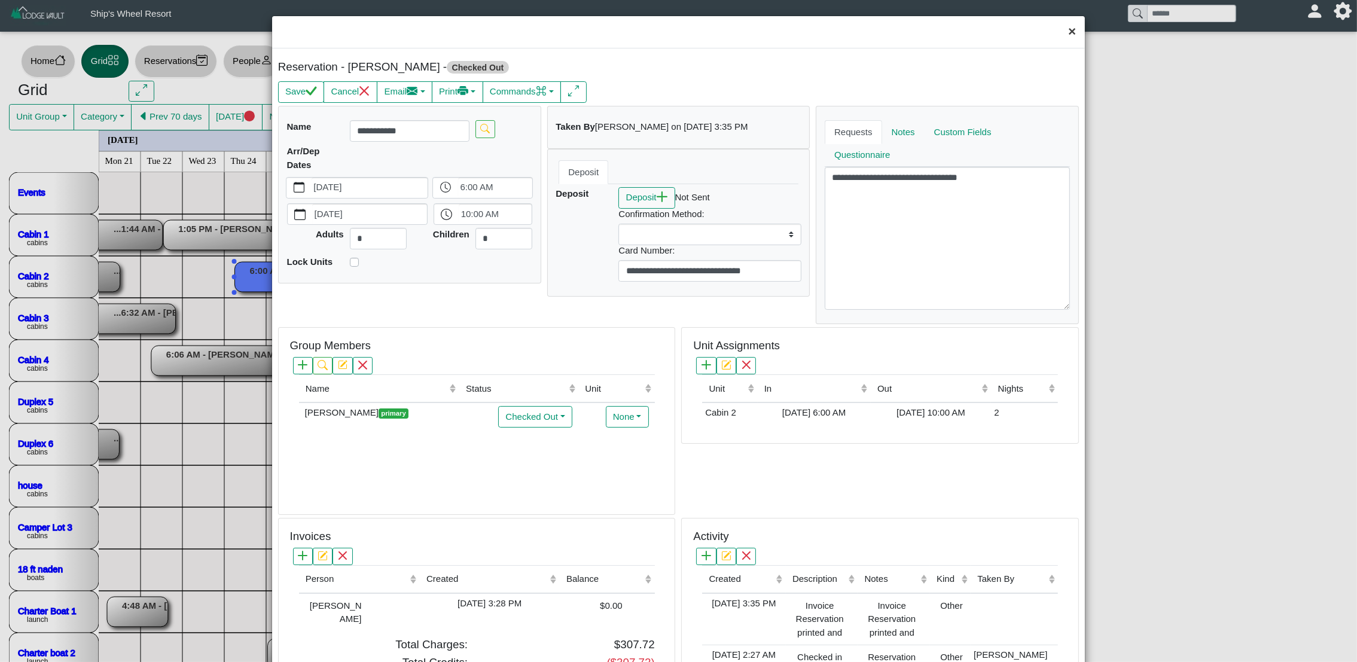
click at [1063, 33] on button "×" at bounding box center [1072, 32] width 26 height 32
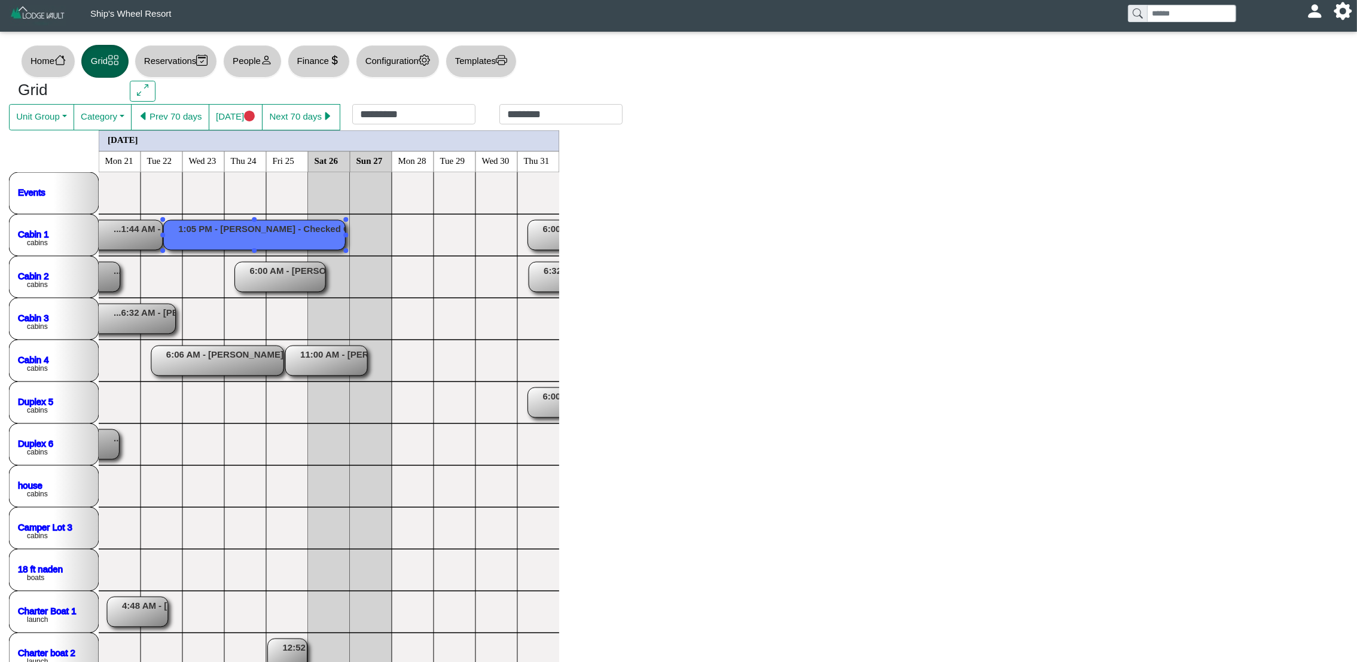
click at [334, 236] on rect at bounding box center [254, 235] width 182 height 30
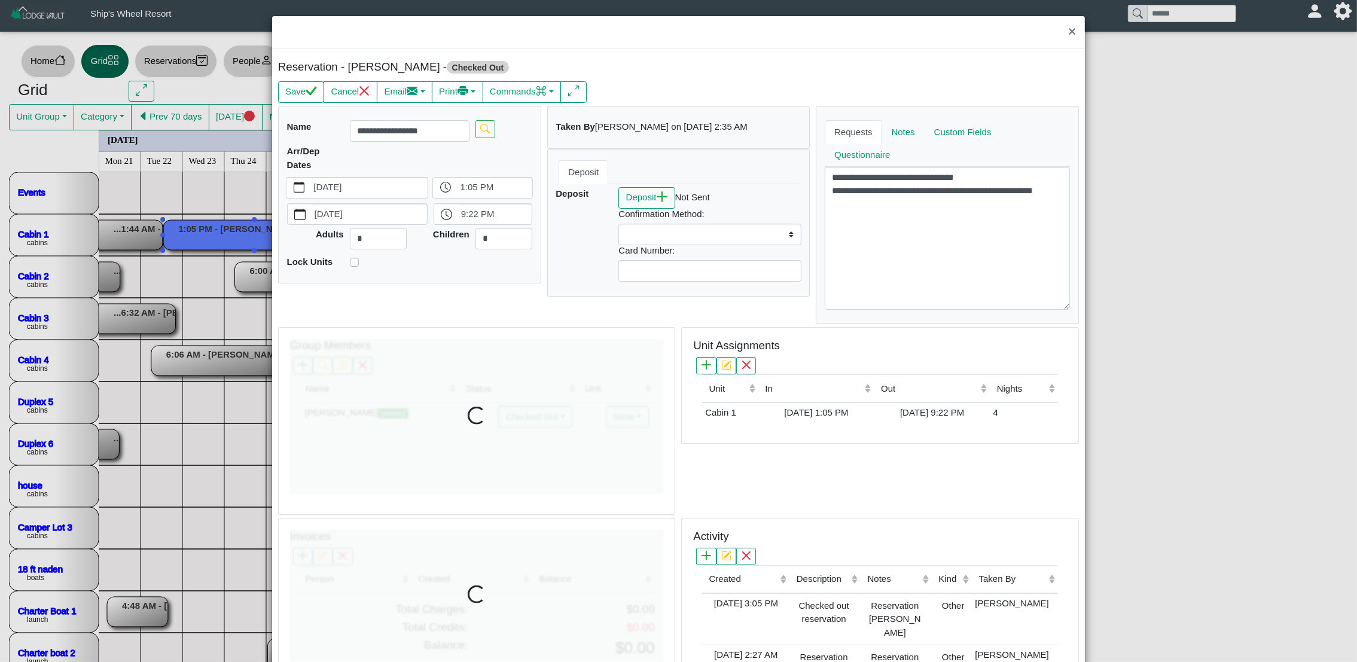
select select
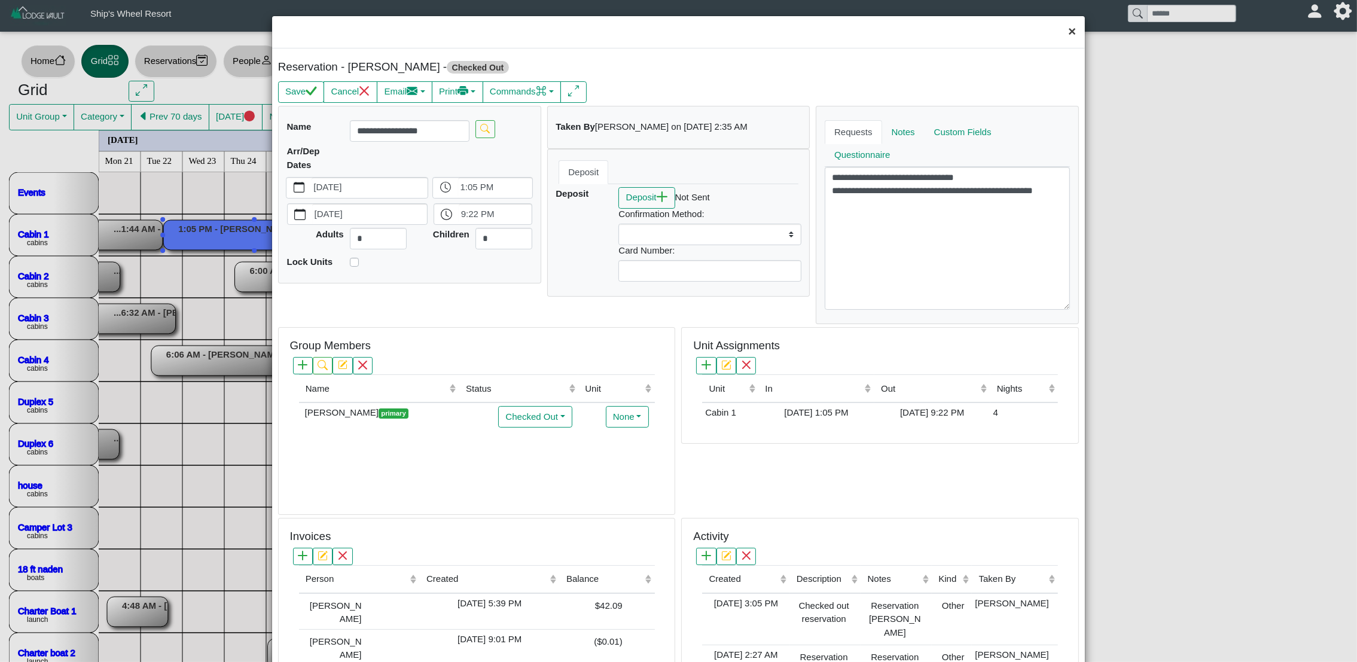
click at [1060, 36] on button "×" at bounding box center [1072, 32] width 26 height 32
select select
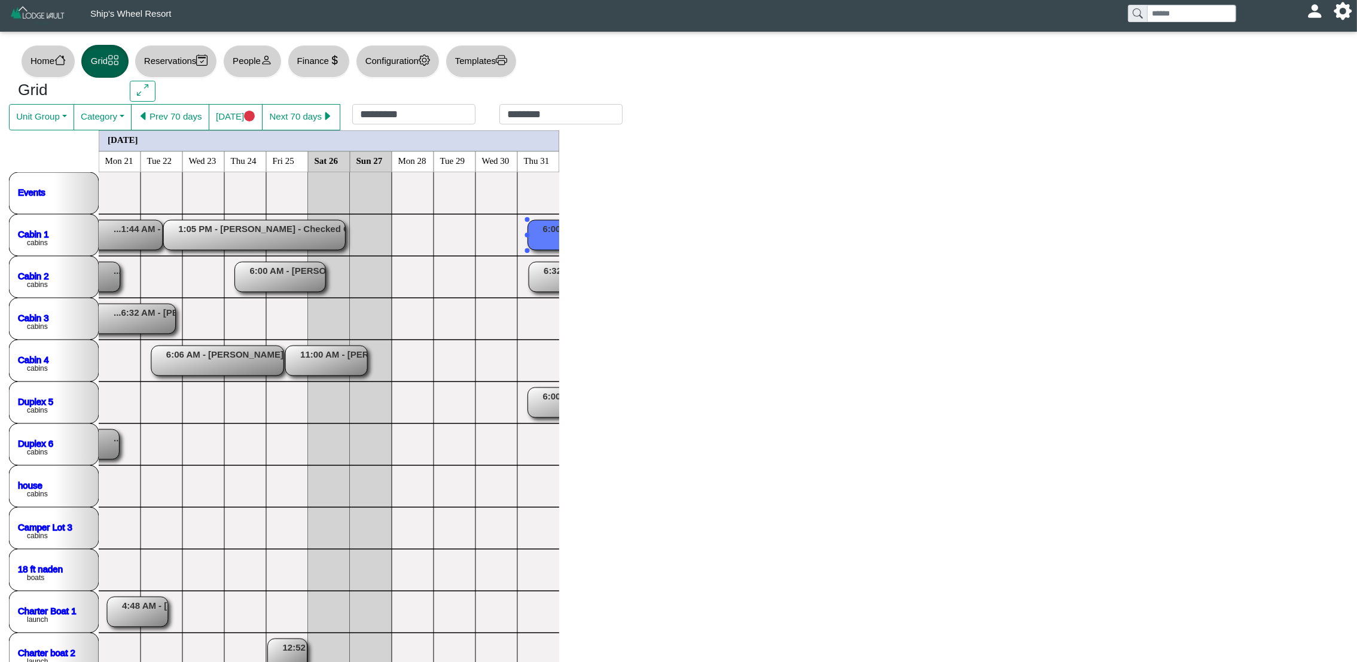
click at [534, 236] on rect at bounding box center [573, 235] width 91 height 30
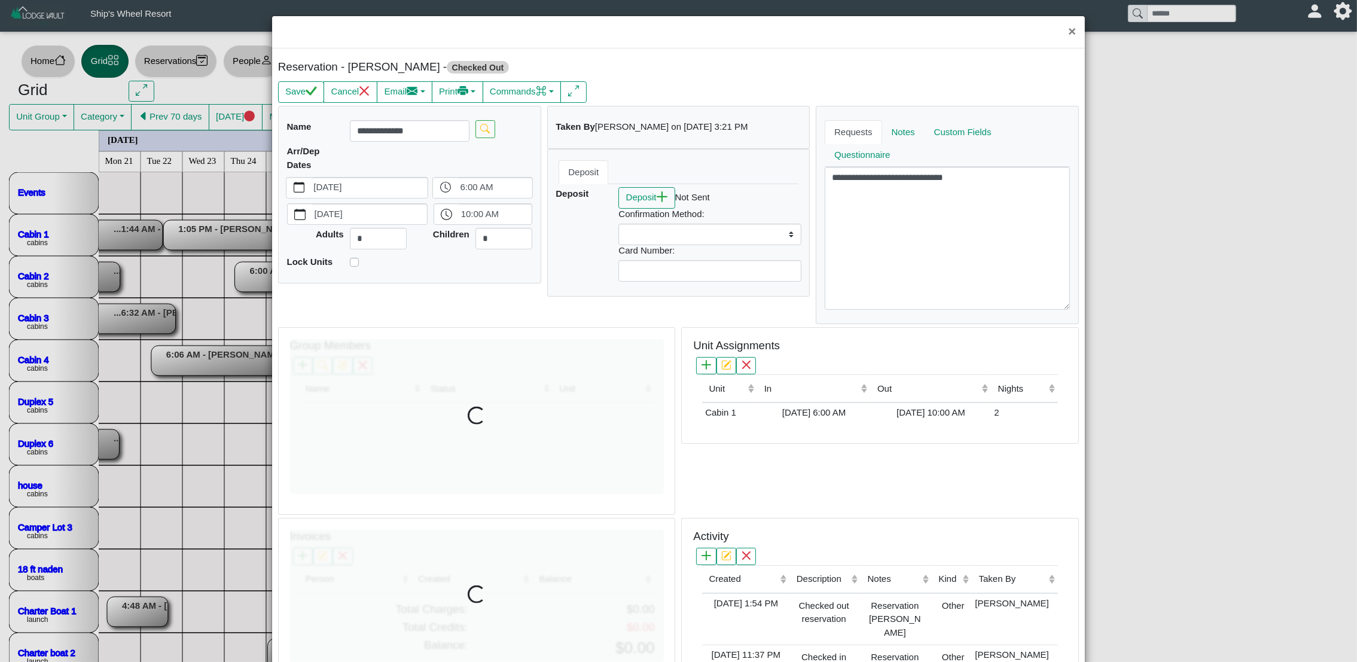
select select
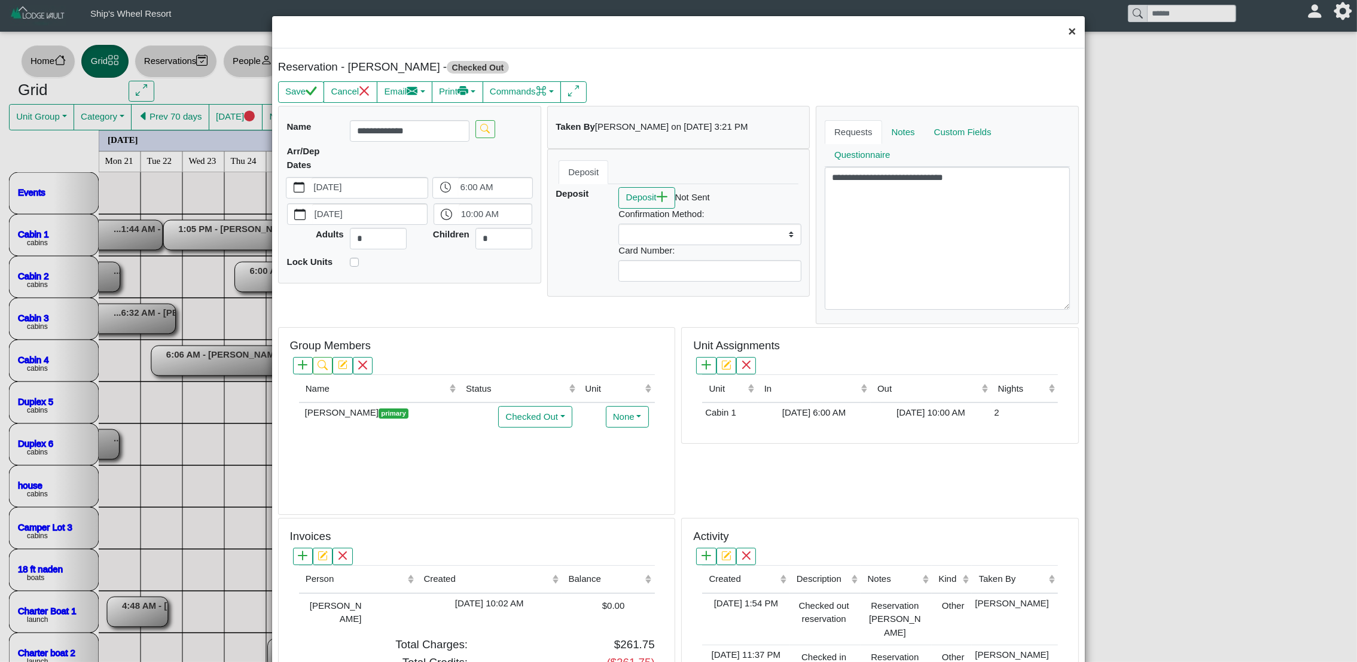
click at [1059, 36] on button "×" at bounding box center [1072, 32] width 26 height 32
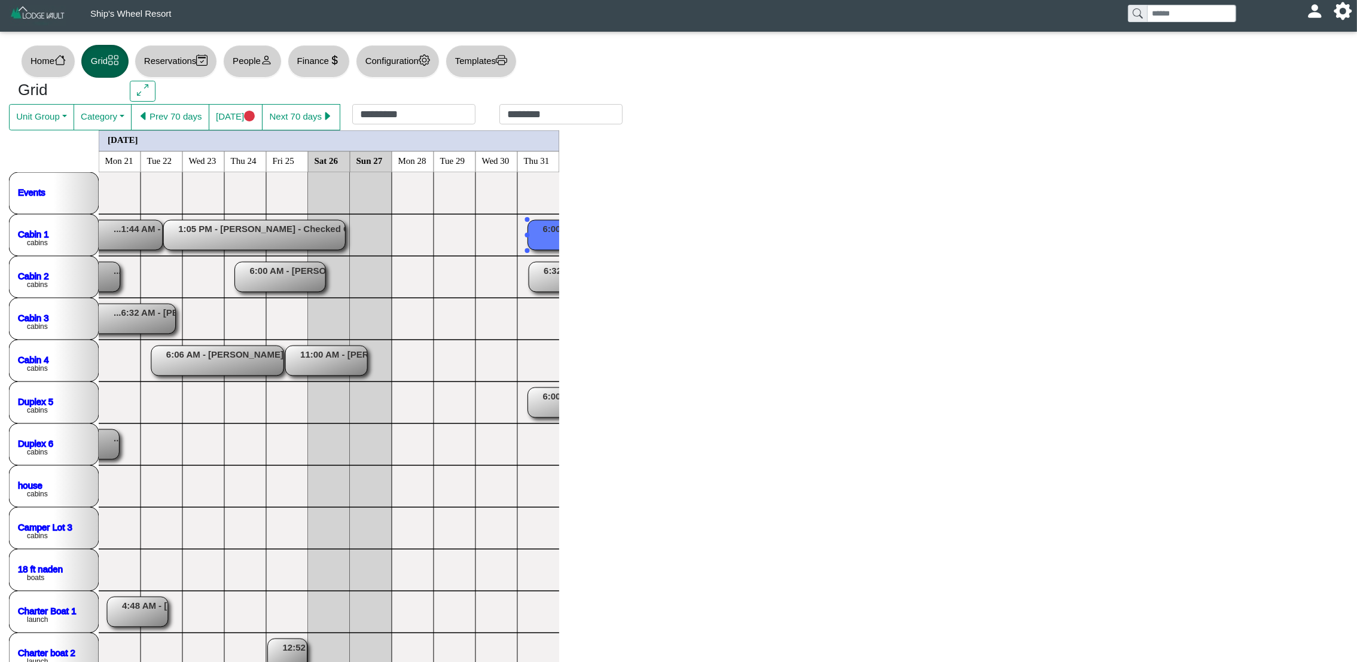
click at [532, 279] on rect at bounding box center [574, 277] width 90 height 30
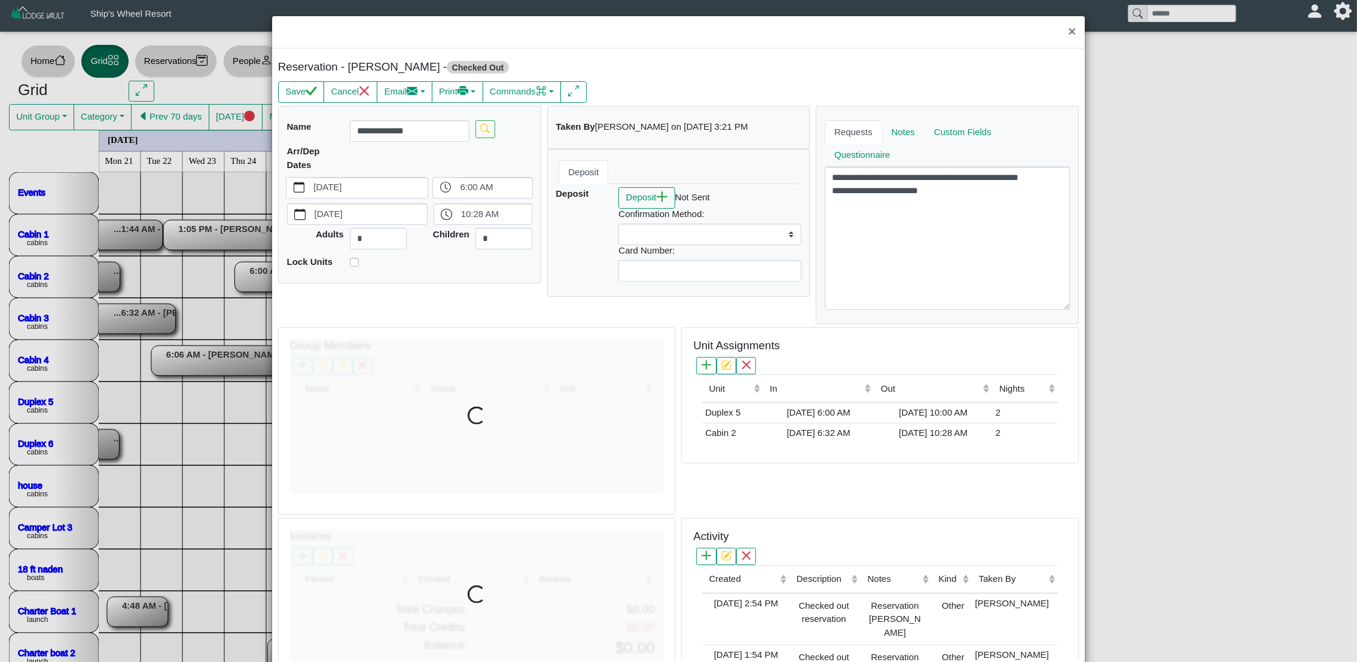
select select
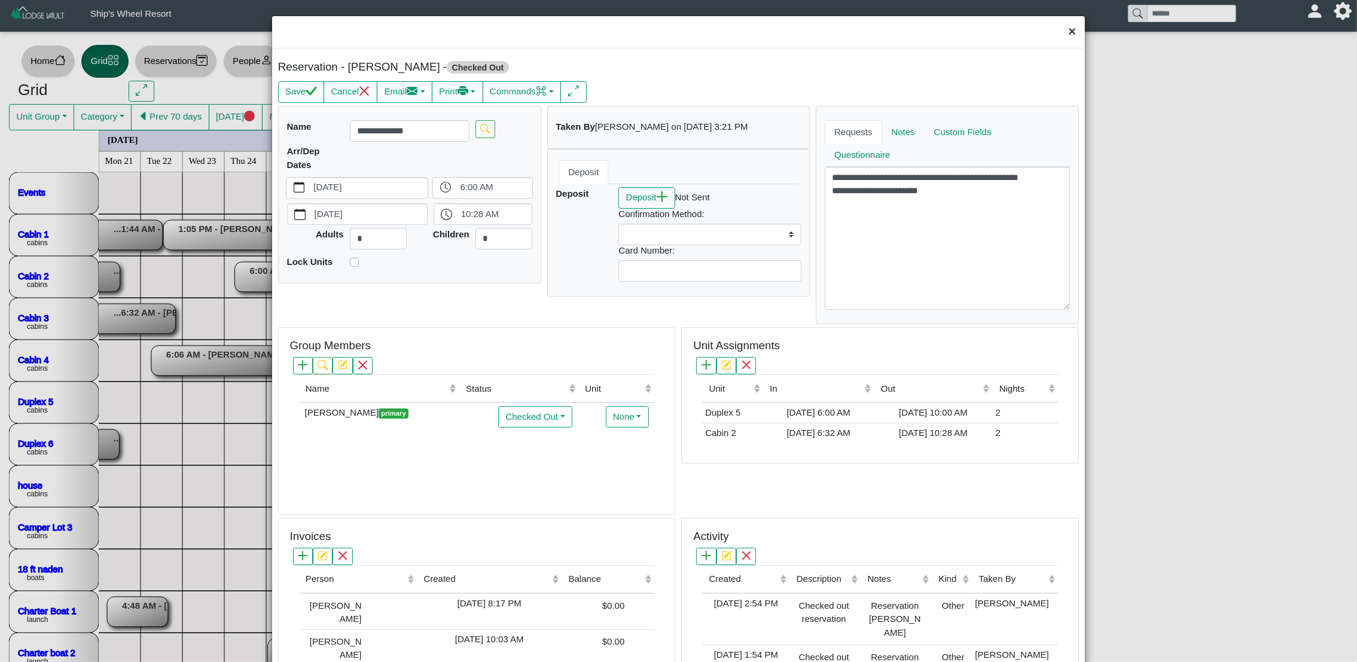
click at [1064, 28] on button "×" at bounding box center [1072, 32] width 26 height 32
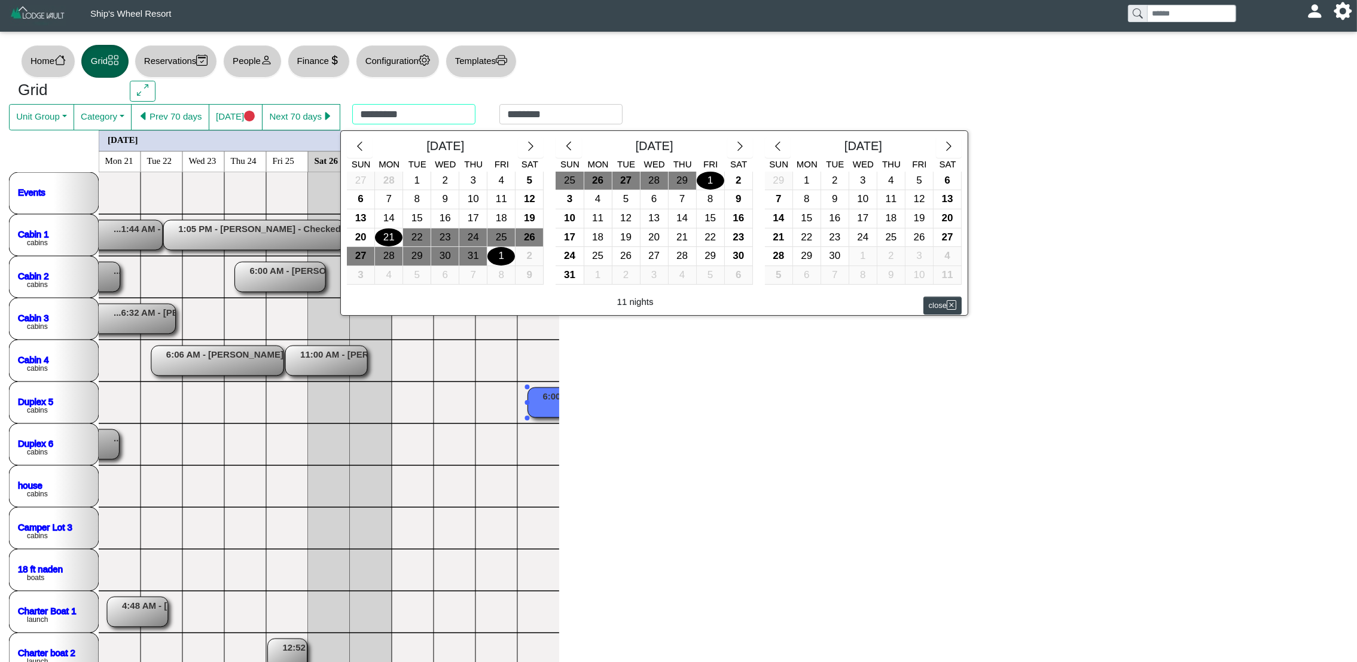
click at [442, 118] on div "********* ******** [DATE] Sun Mon Tue Wed Thu Fri Sat 27 28 1 2 3 4 5 6 7 8 9 1…" at bounding box center [487, 117] width 294 height 26
click at [737, 240] on div "23" at bounding box center [739, 237] width 28 height 19
type input "*********"
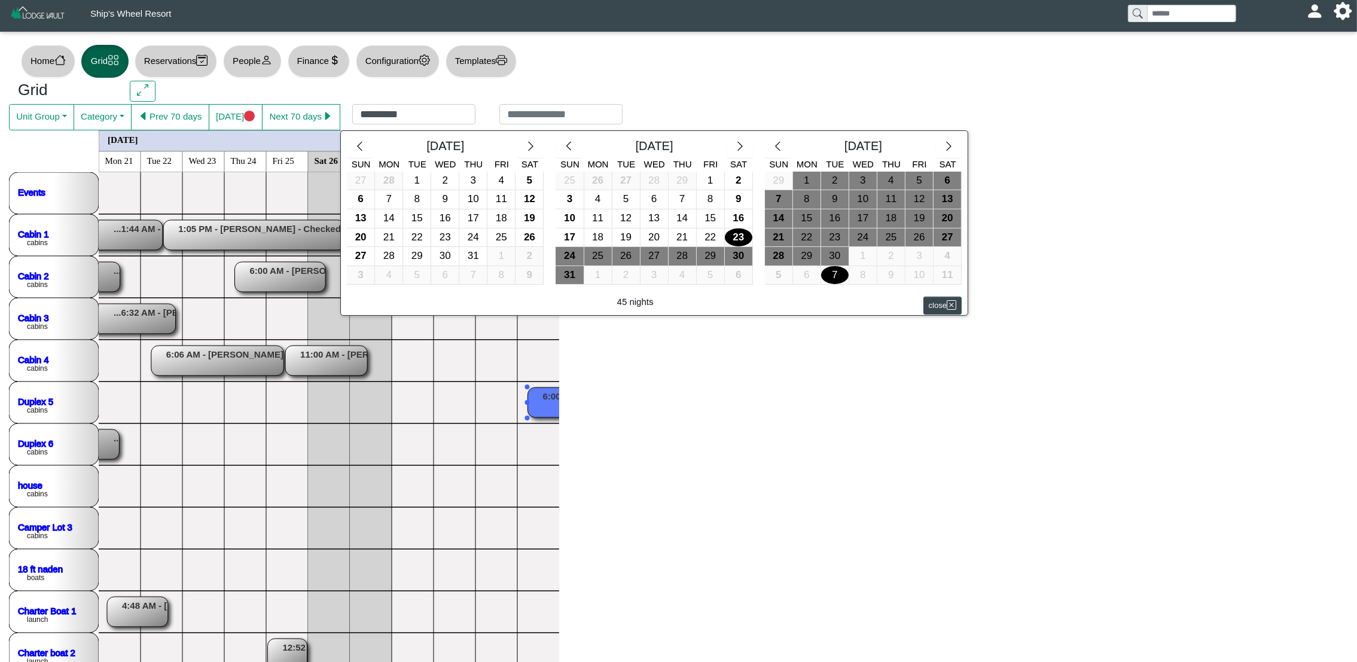
click at [838, 270] on div "7" at bounding box center [835, 275] width 28 height 19
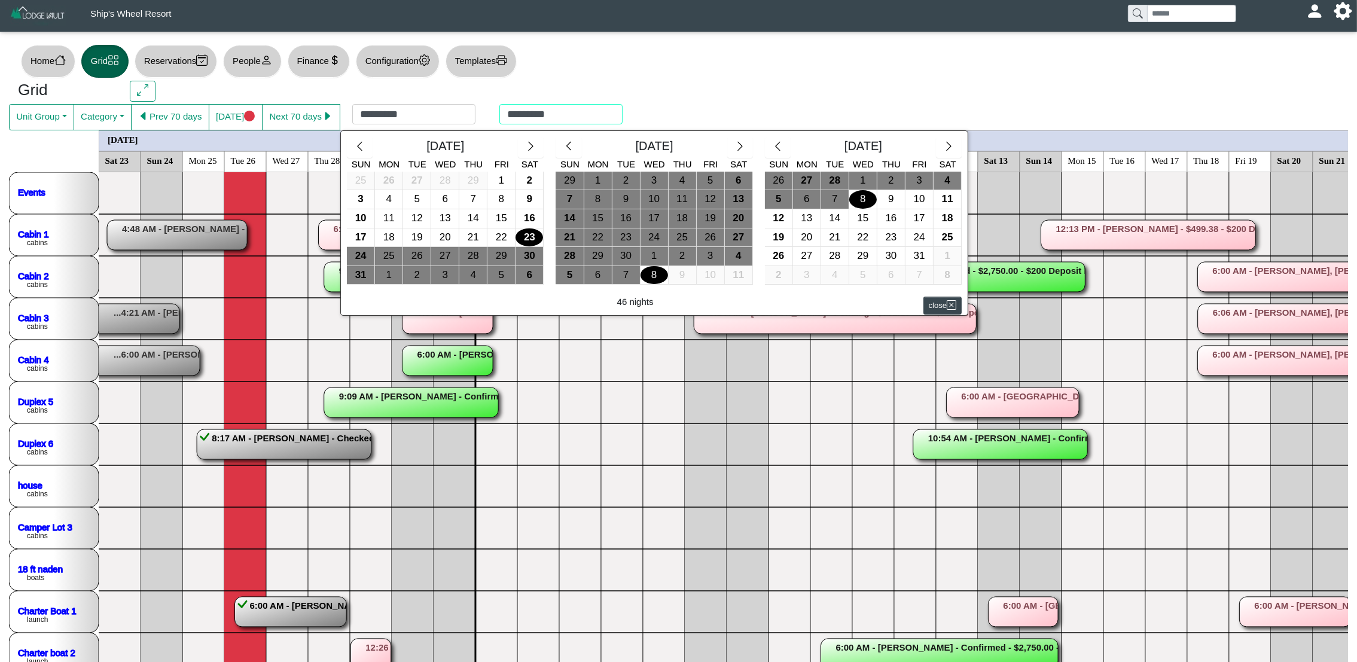
click at [574, 117] on div "********* ********* [DATE] Sun Mon Tue Wed Thu Fri Sat 25 26 27 28 29 1 2 3 4 5…" at bounding box center [487, 117] width 294 height 26
click at [919, 252] on div "31" at bounding box center [920, 256] width 28 height 19
type input "**********"
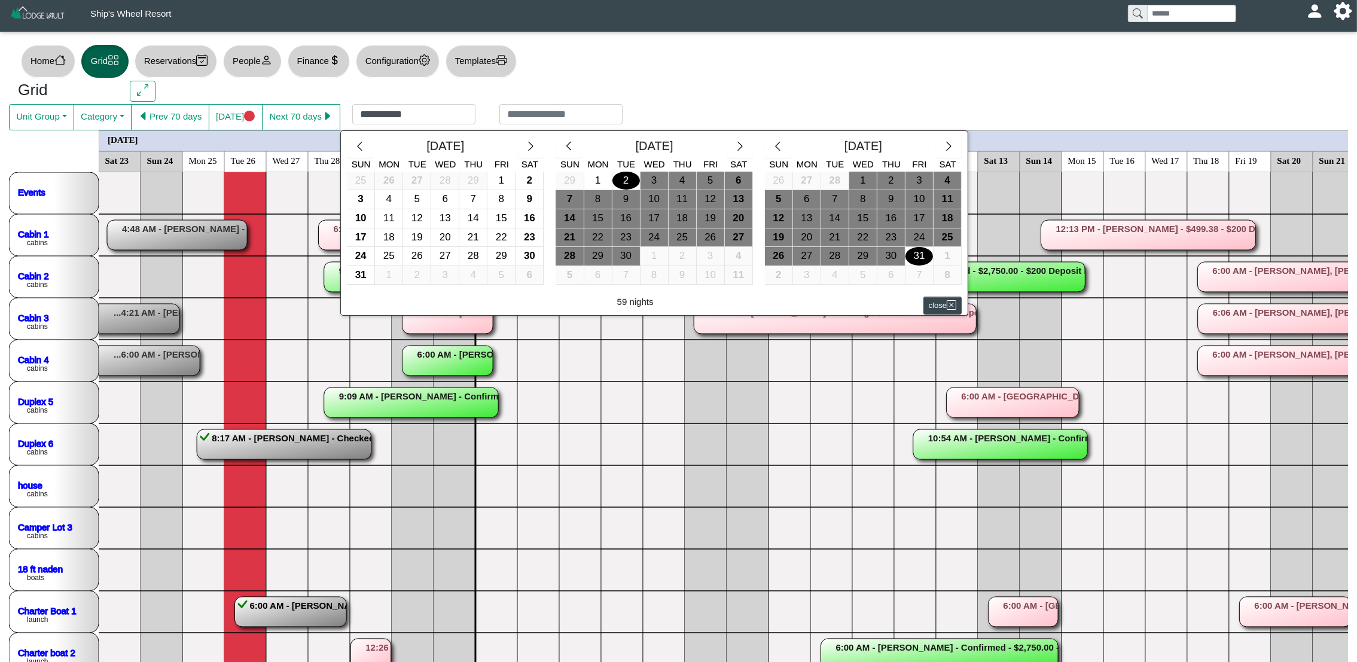
click at [423, 112] on div at bounding box center [678, 331] width 1357 height 662
click at [423, 112] on div "**********" at bounding box center [487, 117] width 294 height 26
click at [497, 237] on div "22" at bounding box center [501, 237] width 28 height 19
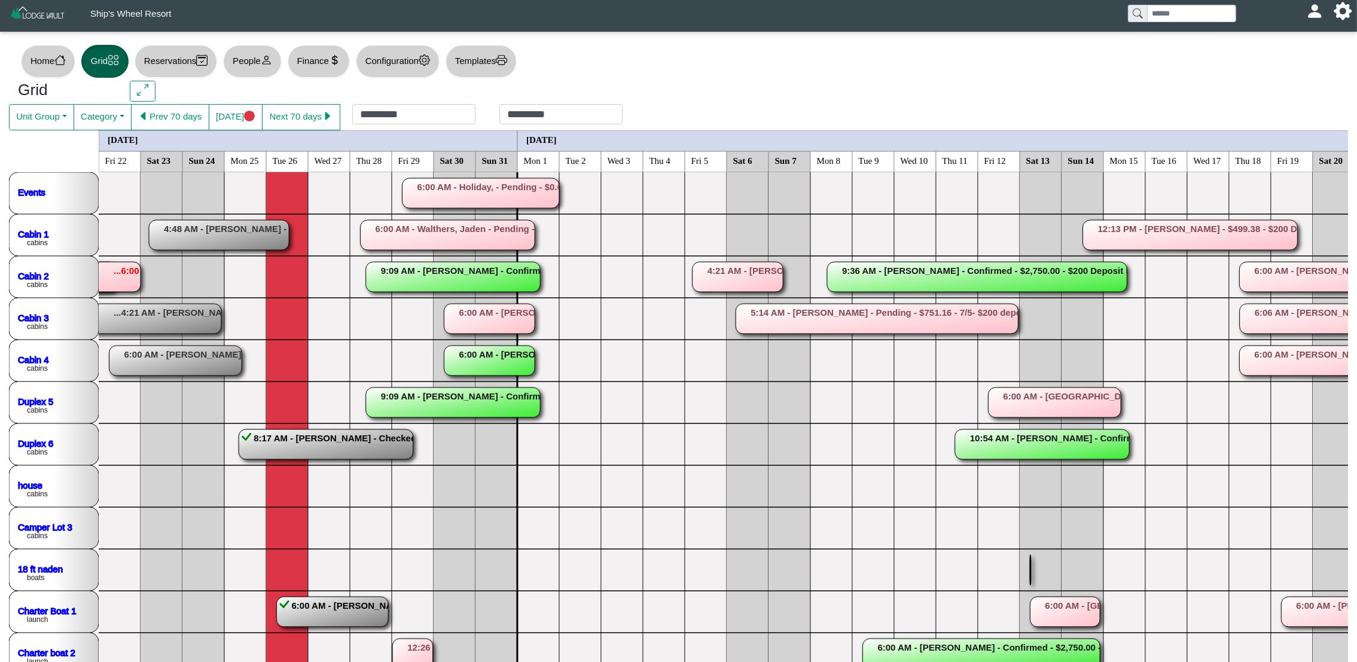
click at [1041, 568] on polyline at bounding box center [1041, 674] width 0 height 1005
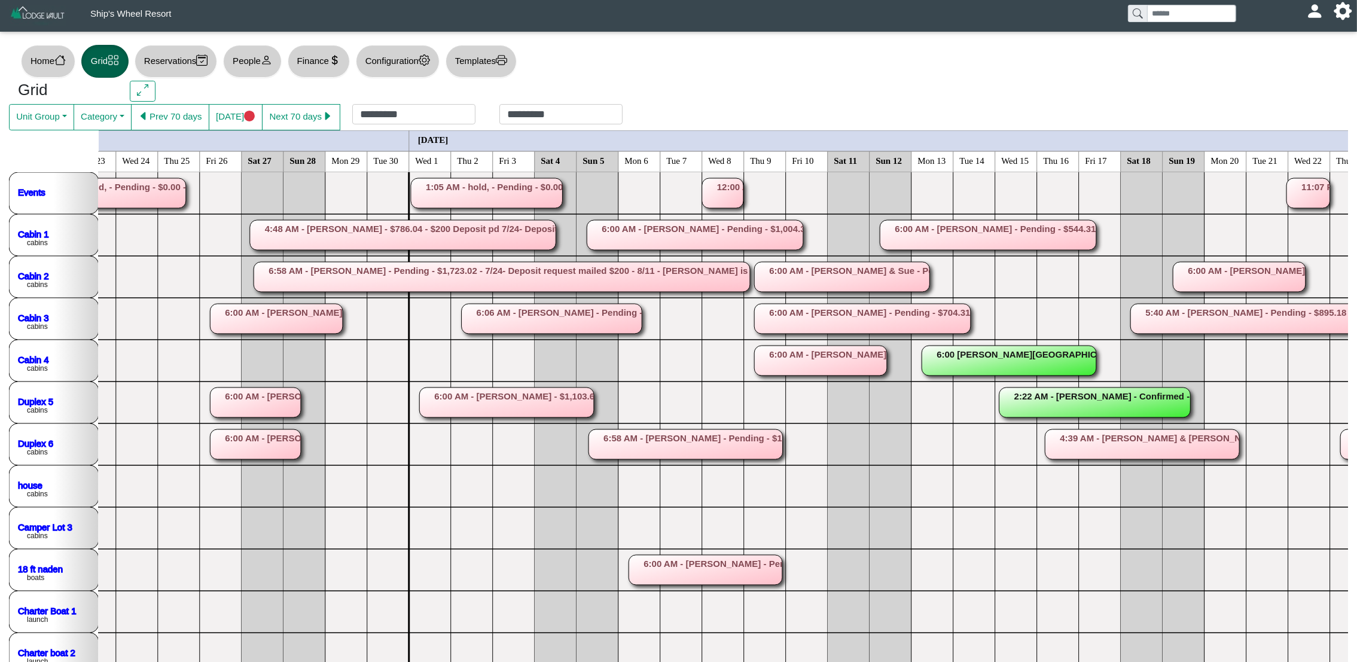
scroll to position [0, 1400]
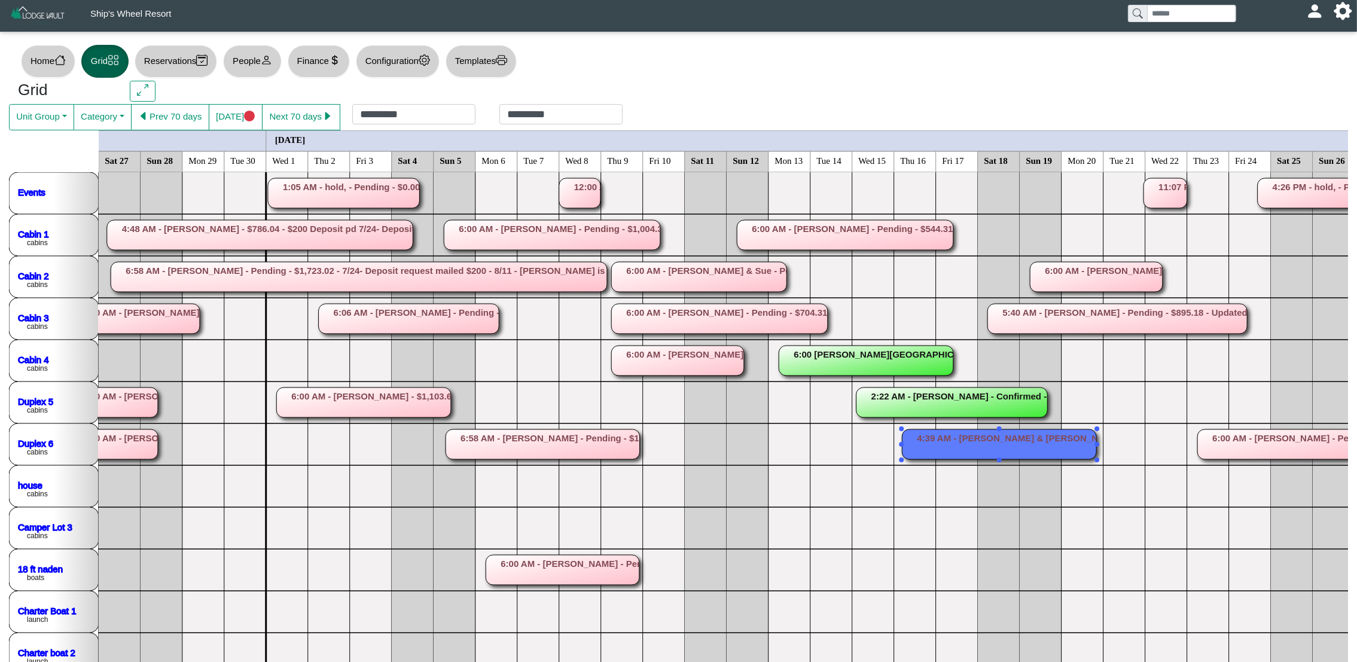
click at [979, 448] on rect at bounding box center [1000, 444] width 194 height 30
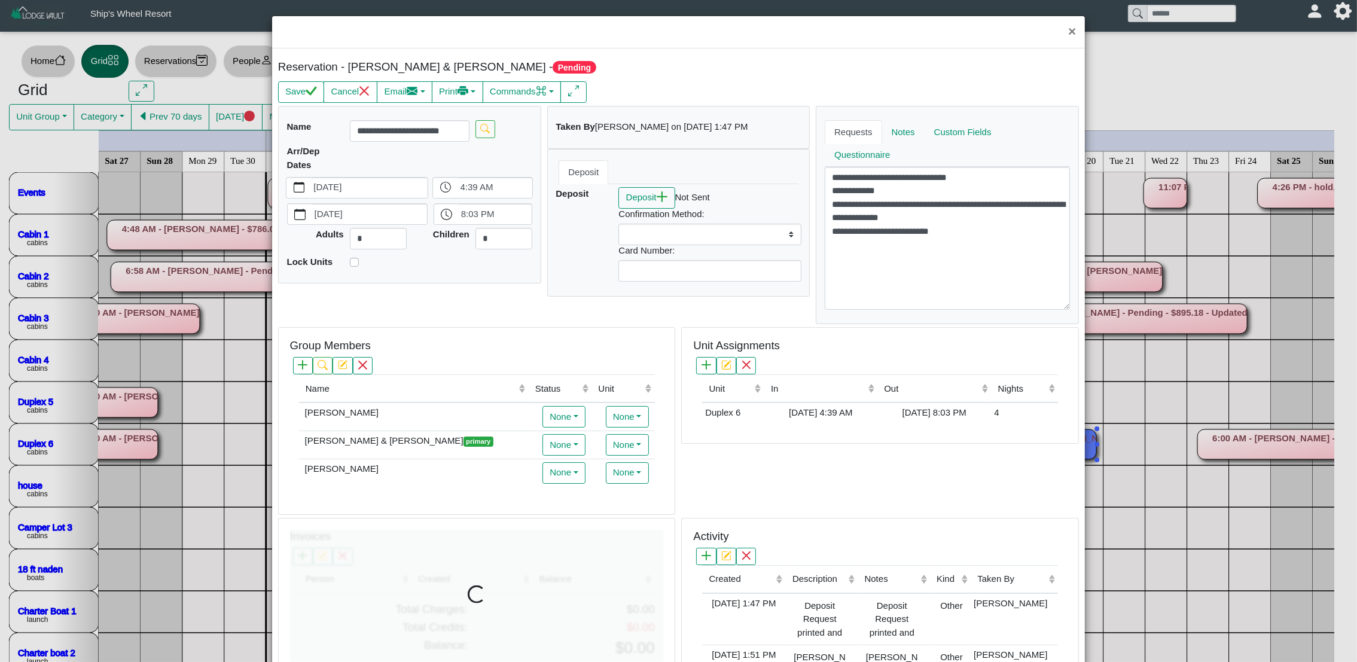
select select
click at [1059, 33] on button "×" at bounding box center [1072, 32] width 26 height 32
select select
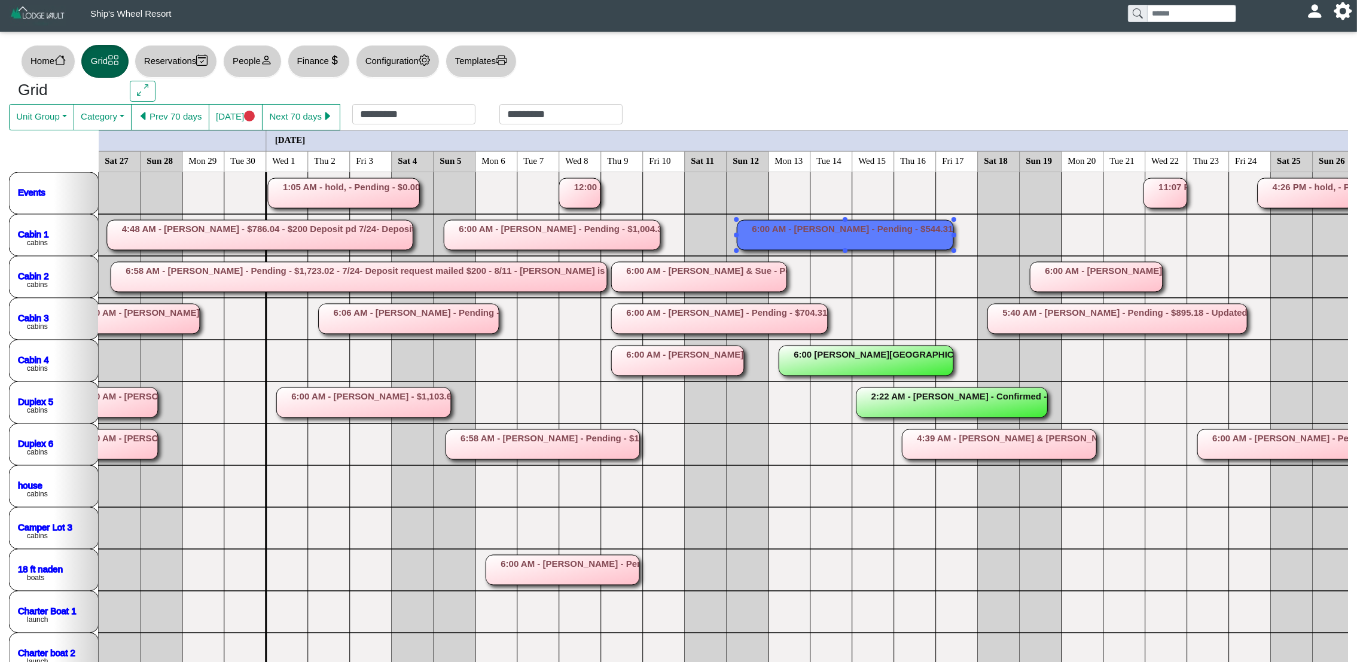
click at [862, 227] on rect at bounding box center [845, 235] width 217 height 30
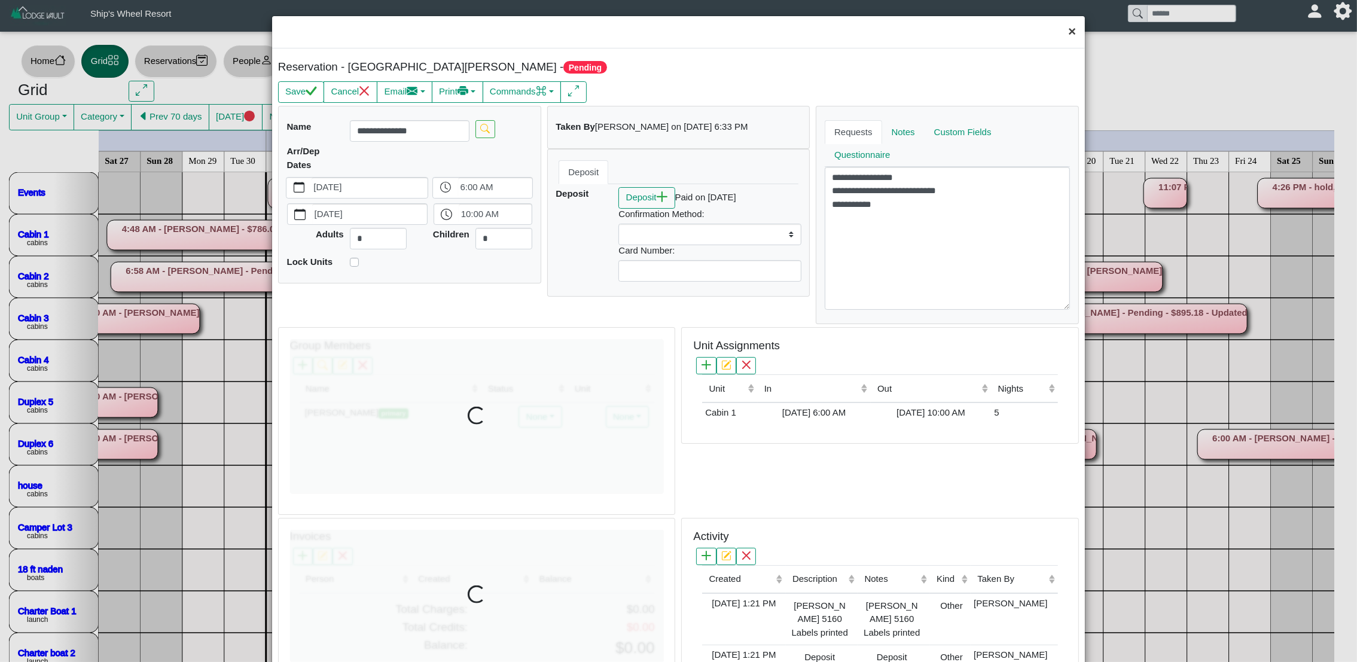
select select
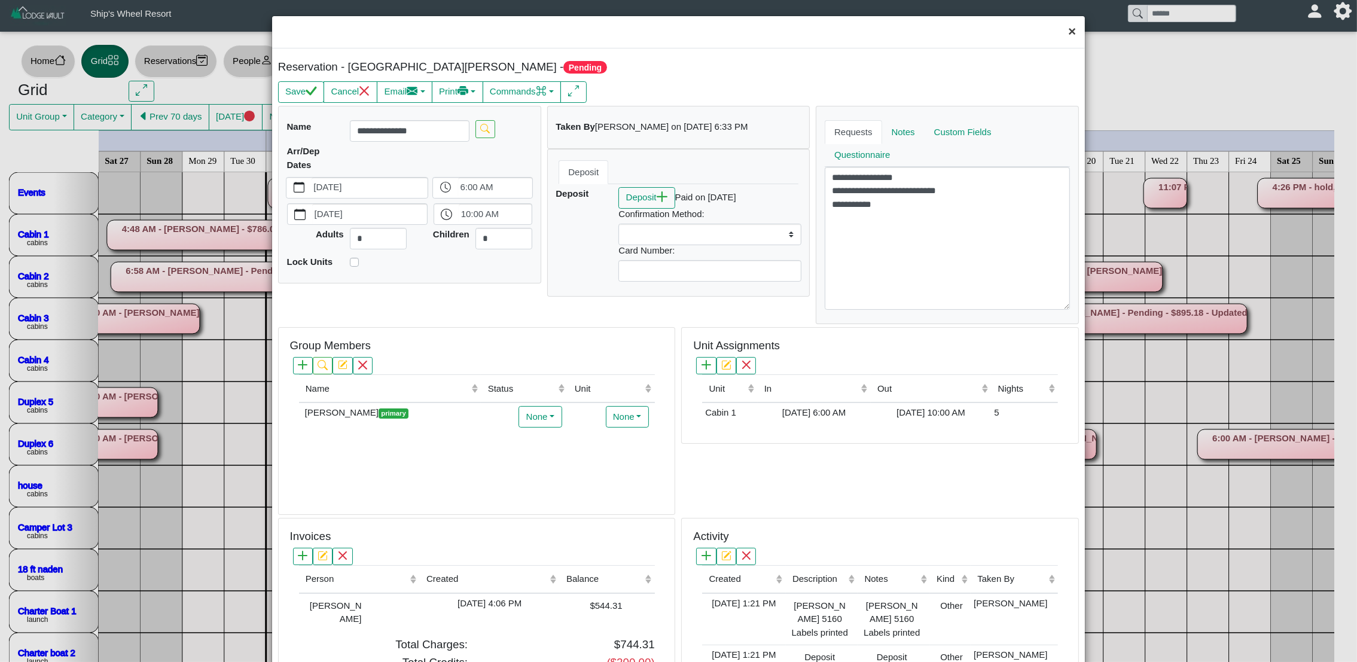
click at [1065, 35] on button "×" at bounding box center [1072, 32] width 26 height 32
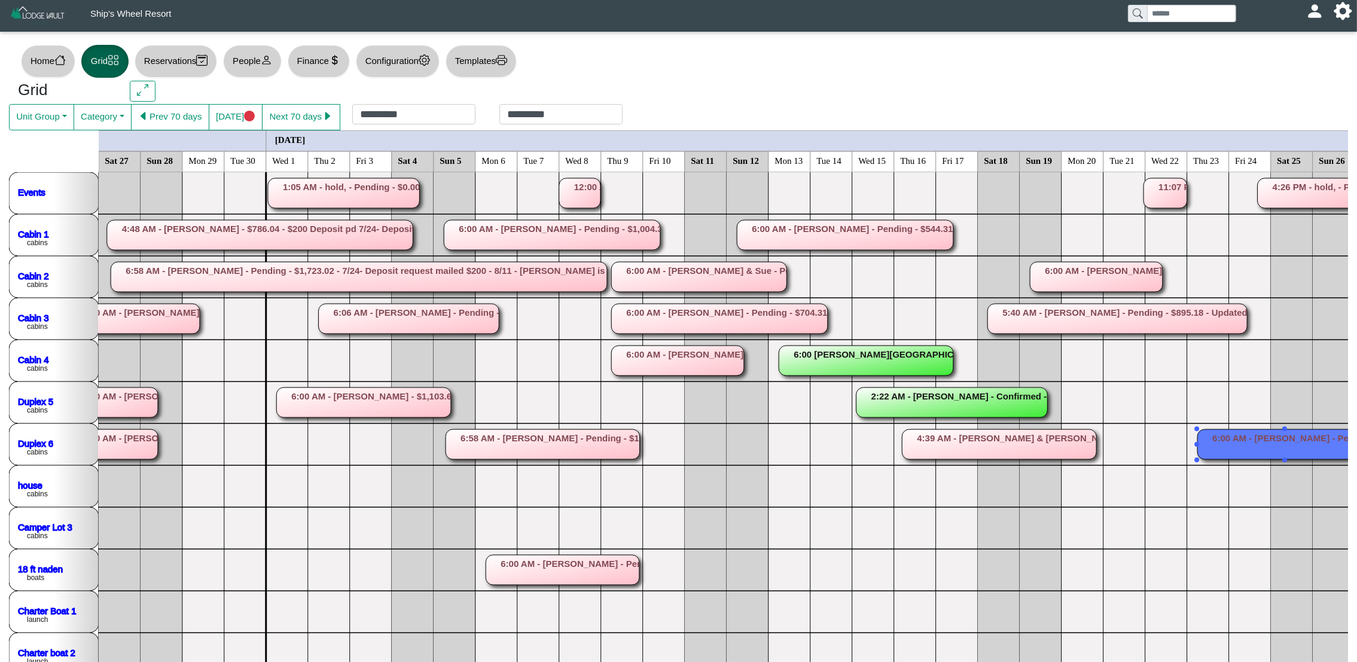
click at [1255, 449] on rect at bounding box center [1285, 444] width 175 height 30
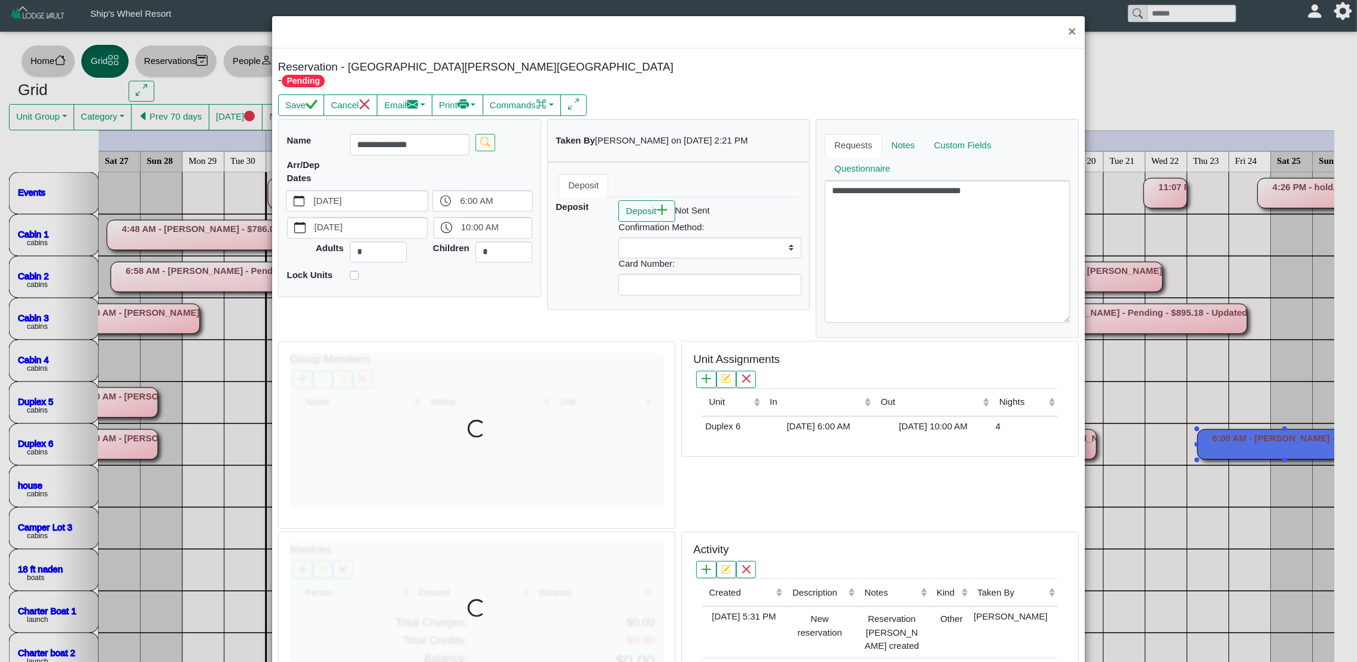
select select
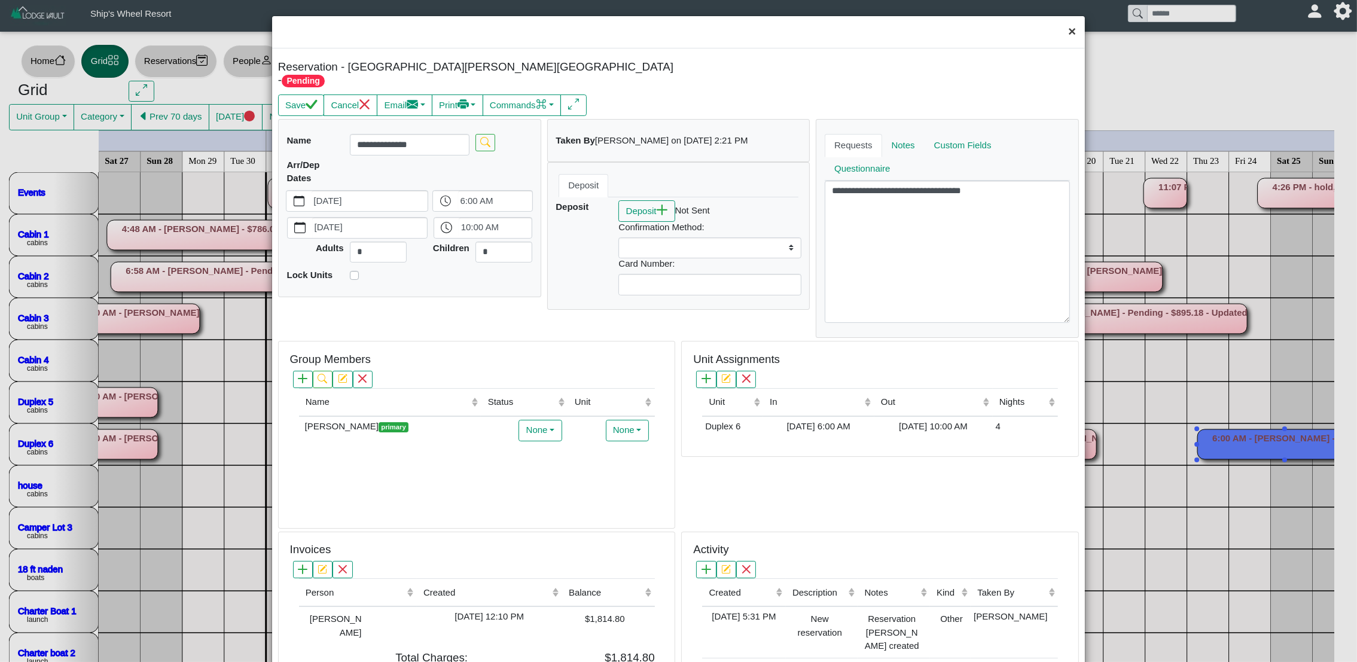
click at [1063, 32] on button "×" at bounding box center [1072, 32] width 26 height 32
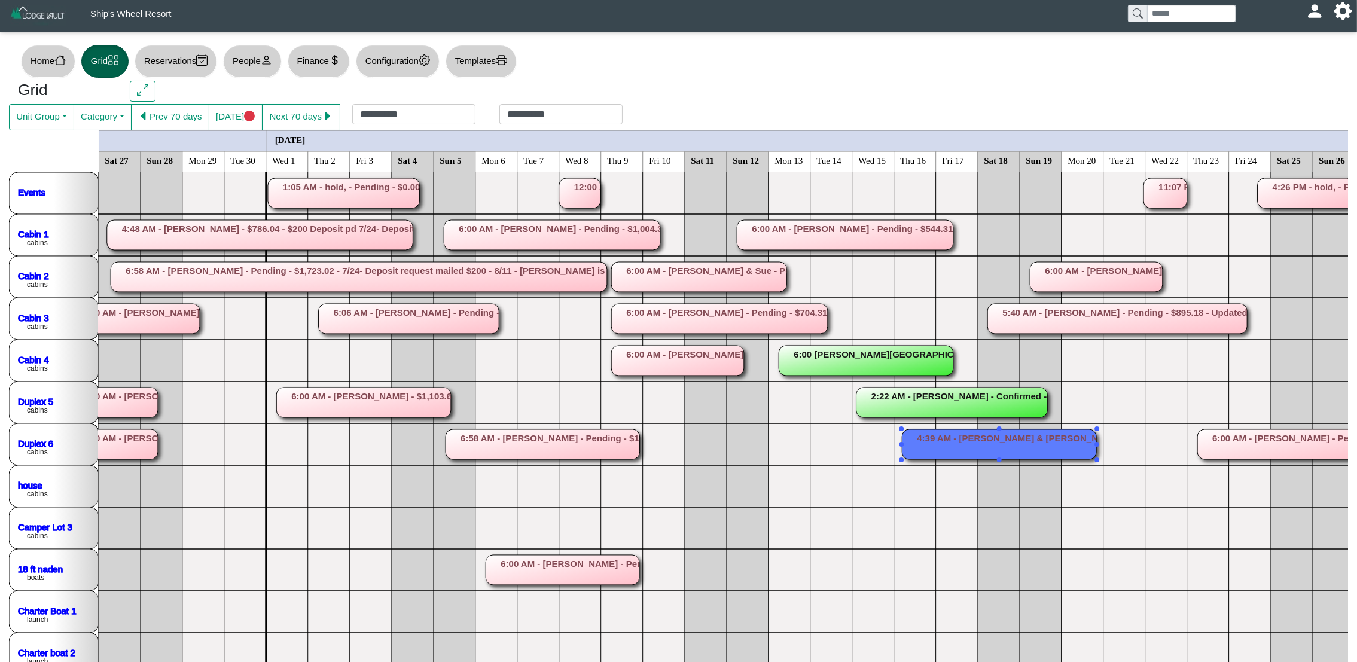
click at [979, 434] on rect at bounding box center [1000, 444] width 194 height 30
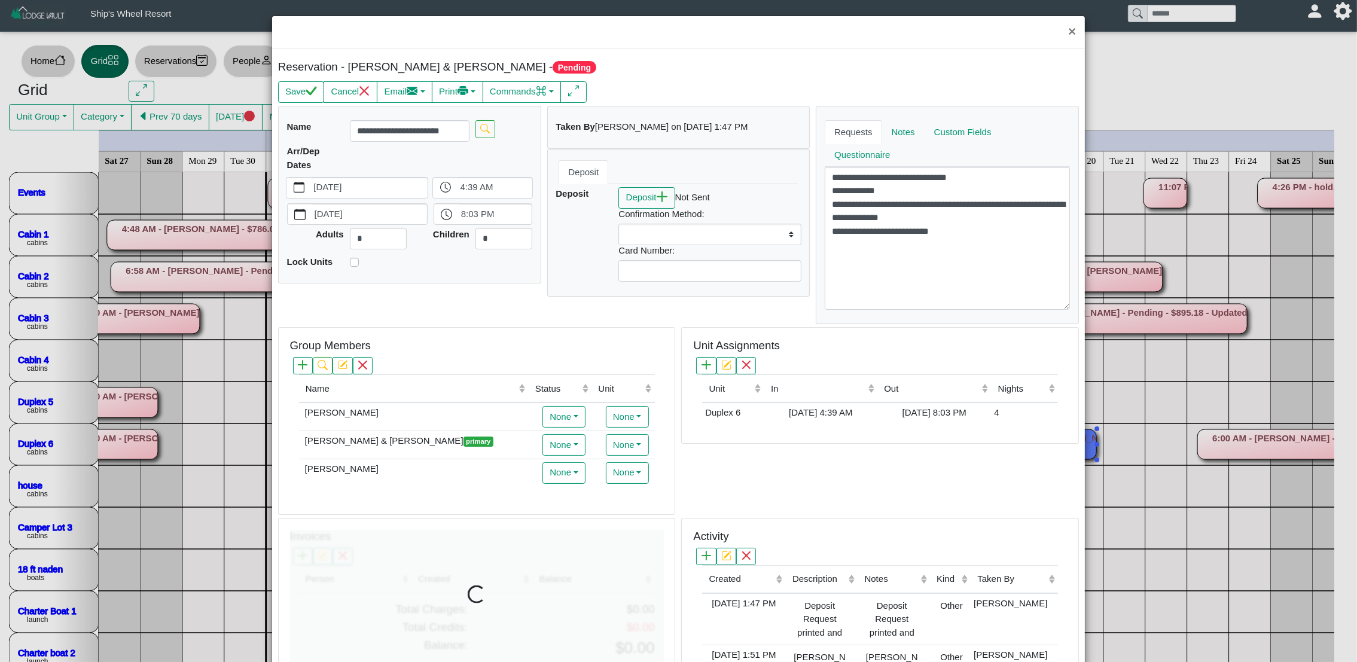
select select
click at [1063, 29] on button "×" at bounding box center [1072, 32] width 26 height 32
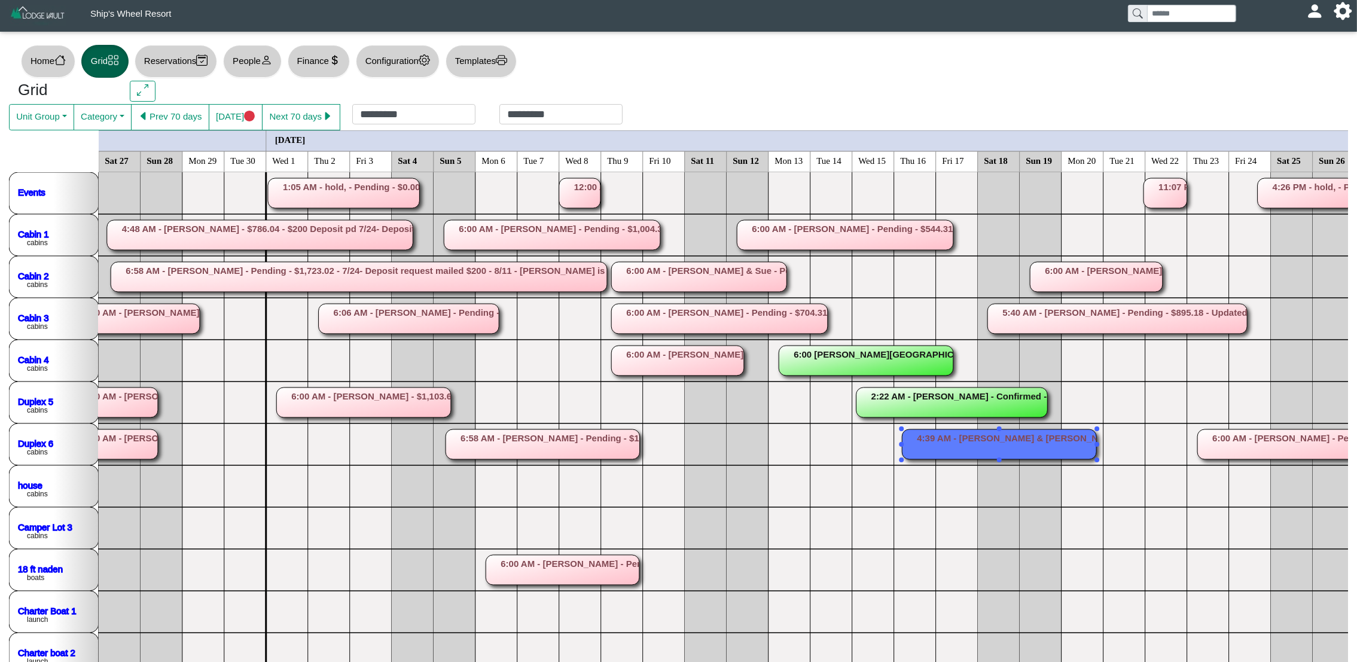
click at [866, 467] on icon "...11:00 AM - [PERSON_NAME] - Checked Out - $0.00 - Expedia 28452574 - 4 people…" at bounding box center [77, 674] width 2973 height 1005
click at [977, 451] on rect at bounding box center [1000, 444] width 194 height 30
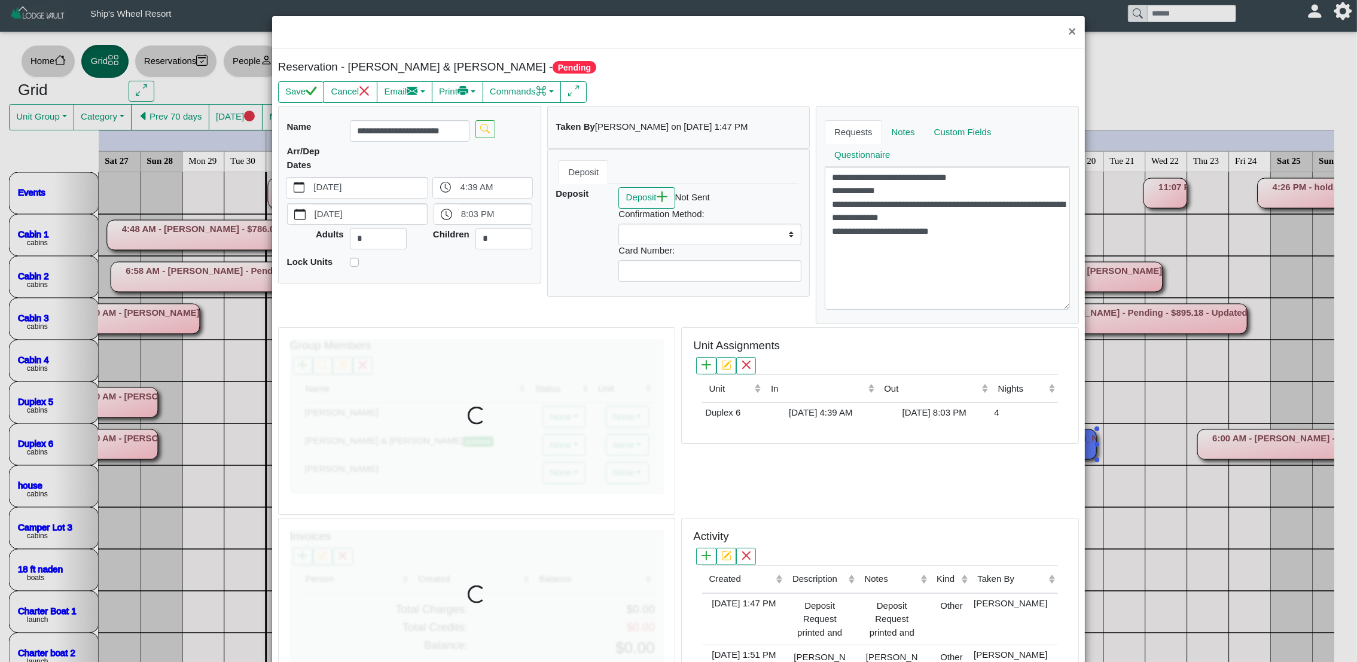
select select
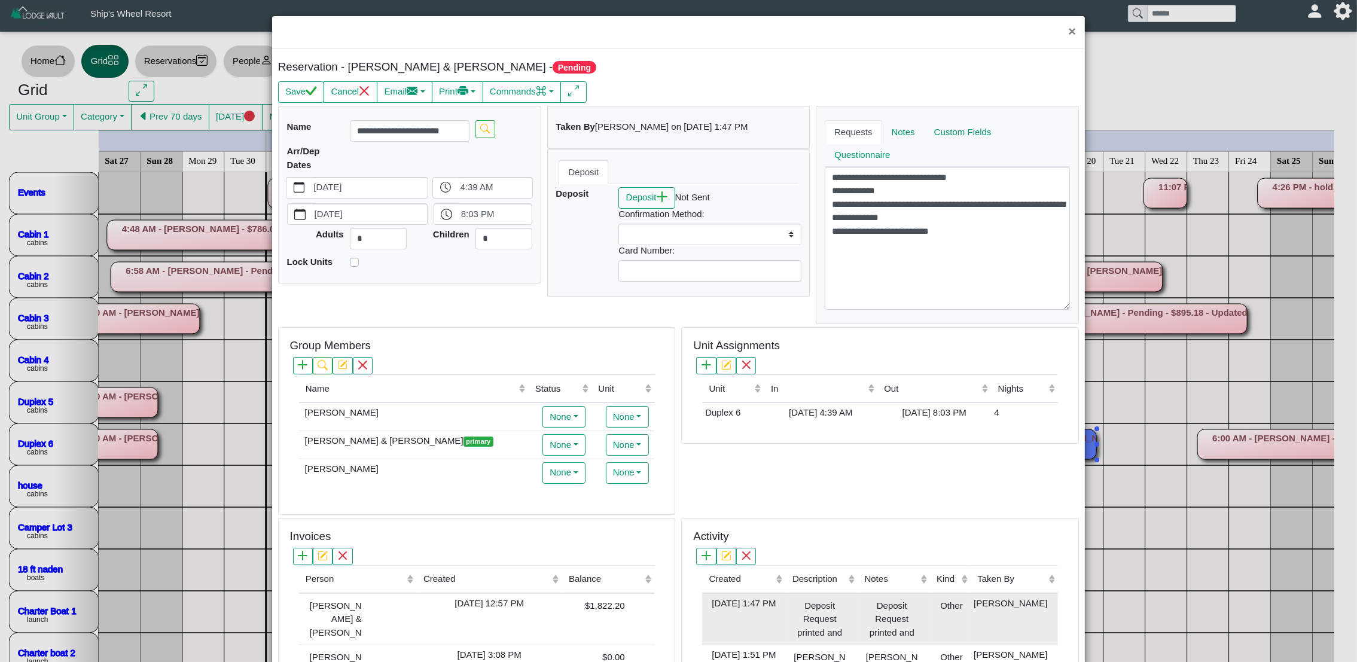
click at [849, 618] on div "Deposit Request printed and saved" at bounding box center [819, 619] width 60 height 45
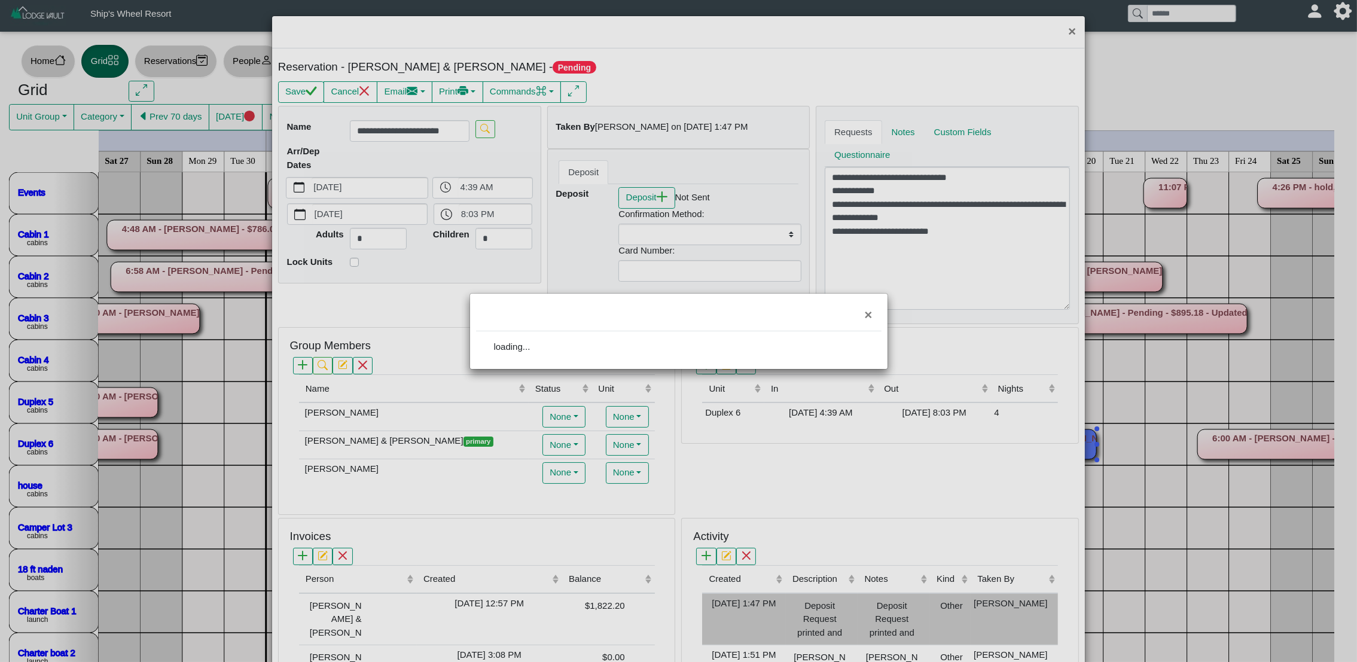
select select
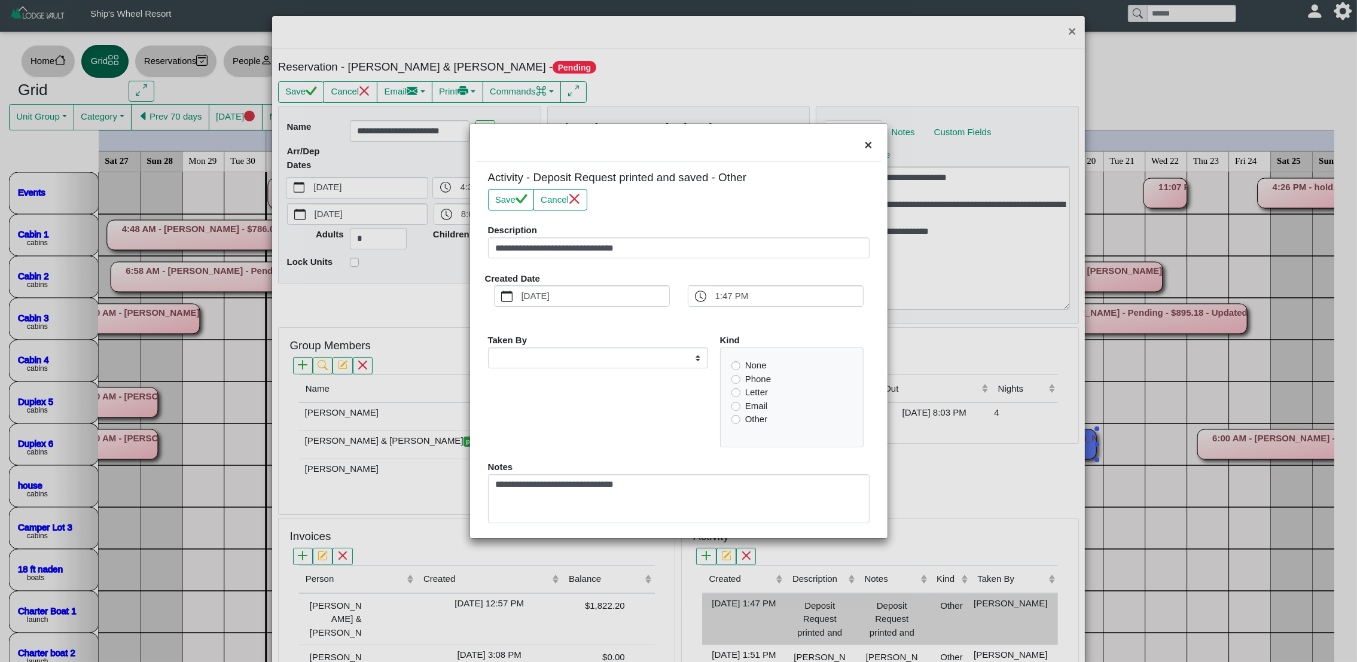
click at [867, 146] on button "×" at bounding box center [868, 146] width 26 height 32
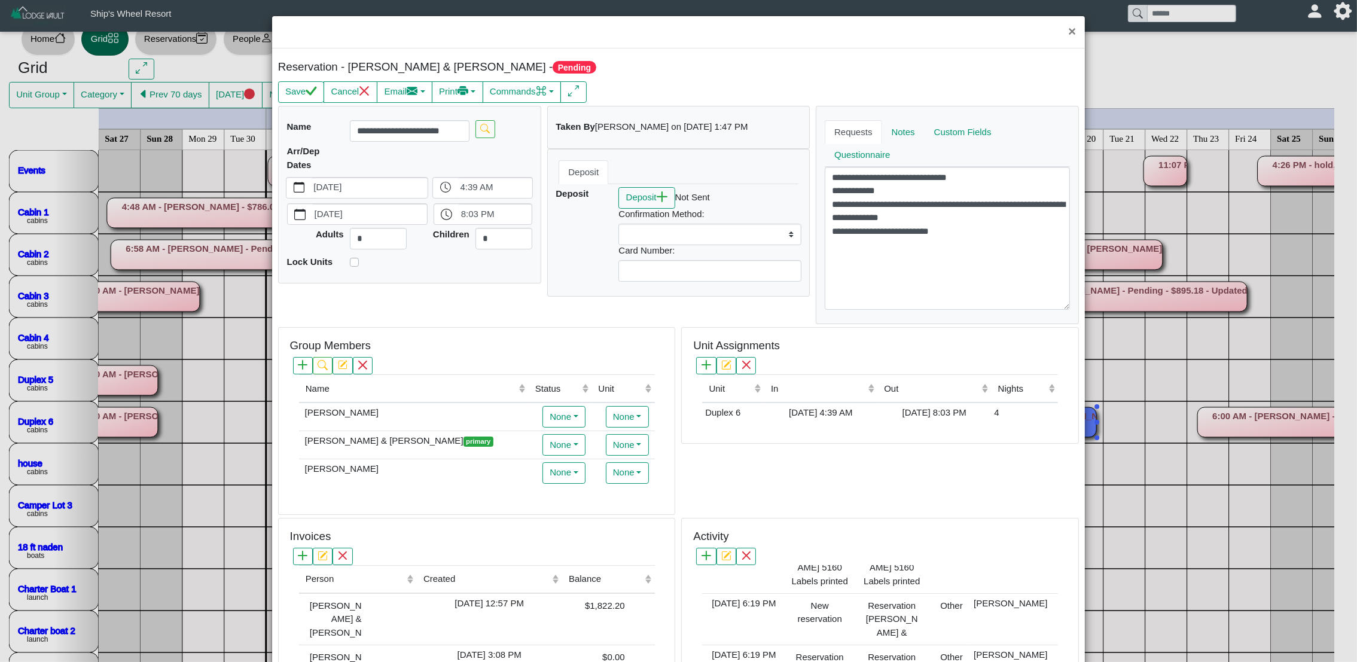
scroll to position [0, 0]
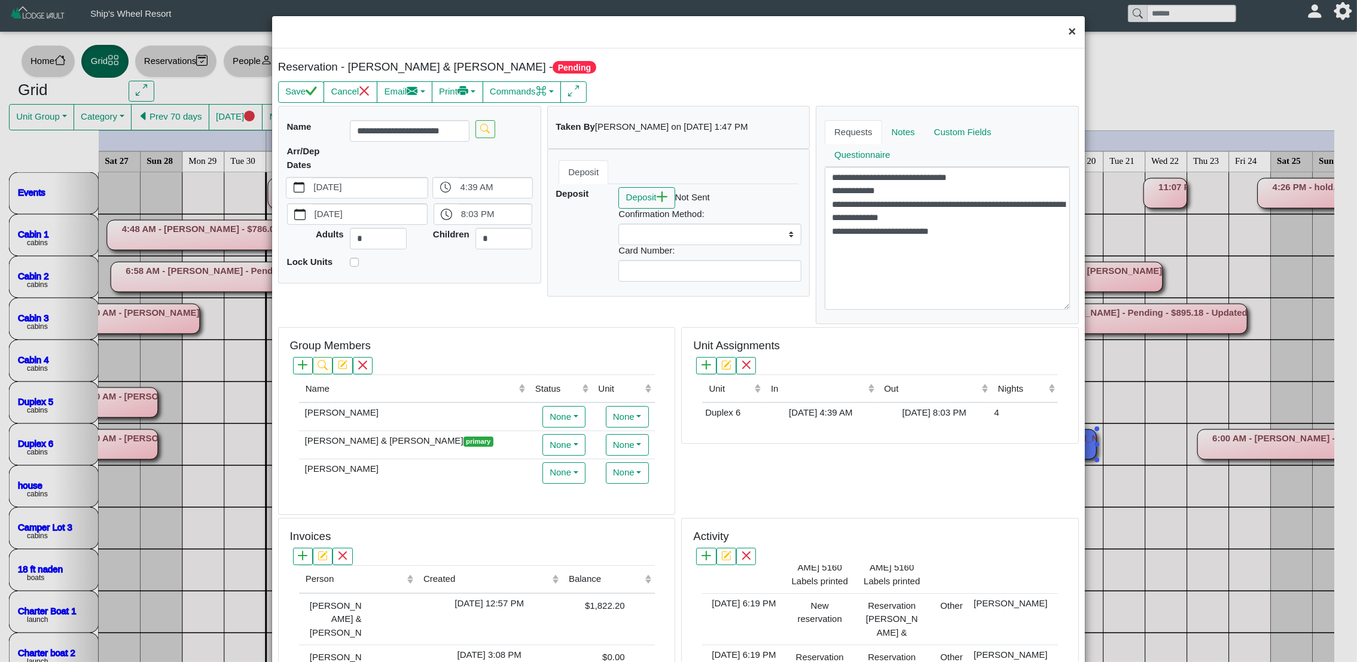
click at [1061, 39] on button "×" at bounding box center [1072, 32] width 26 height 32
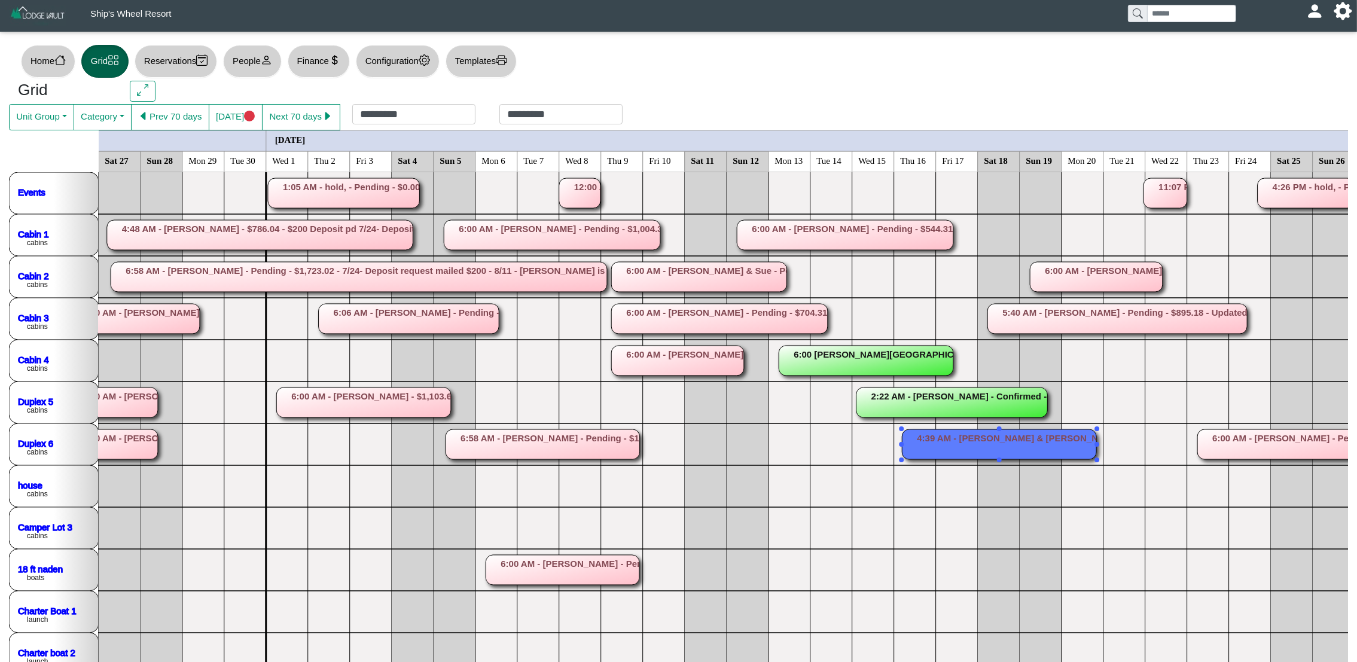
click at [900, 529] on icon "...11:00 AM - [PERSON_NAME] - Checked Out - $0.00 - Expedia 28452574 - 4 people…" at bounding box center [77, 674] width 2973 height 1005
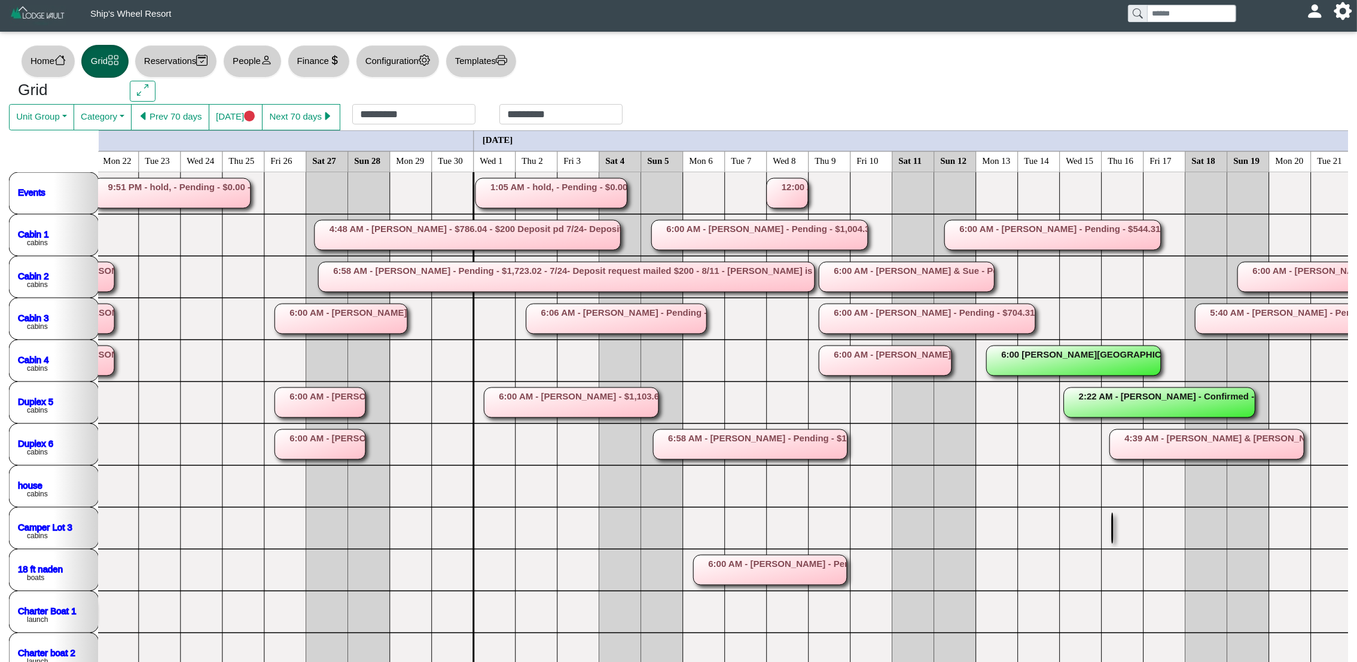
scroll to position [0, 1155]
